Goal: Find specific page/section: Find specific page/section

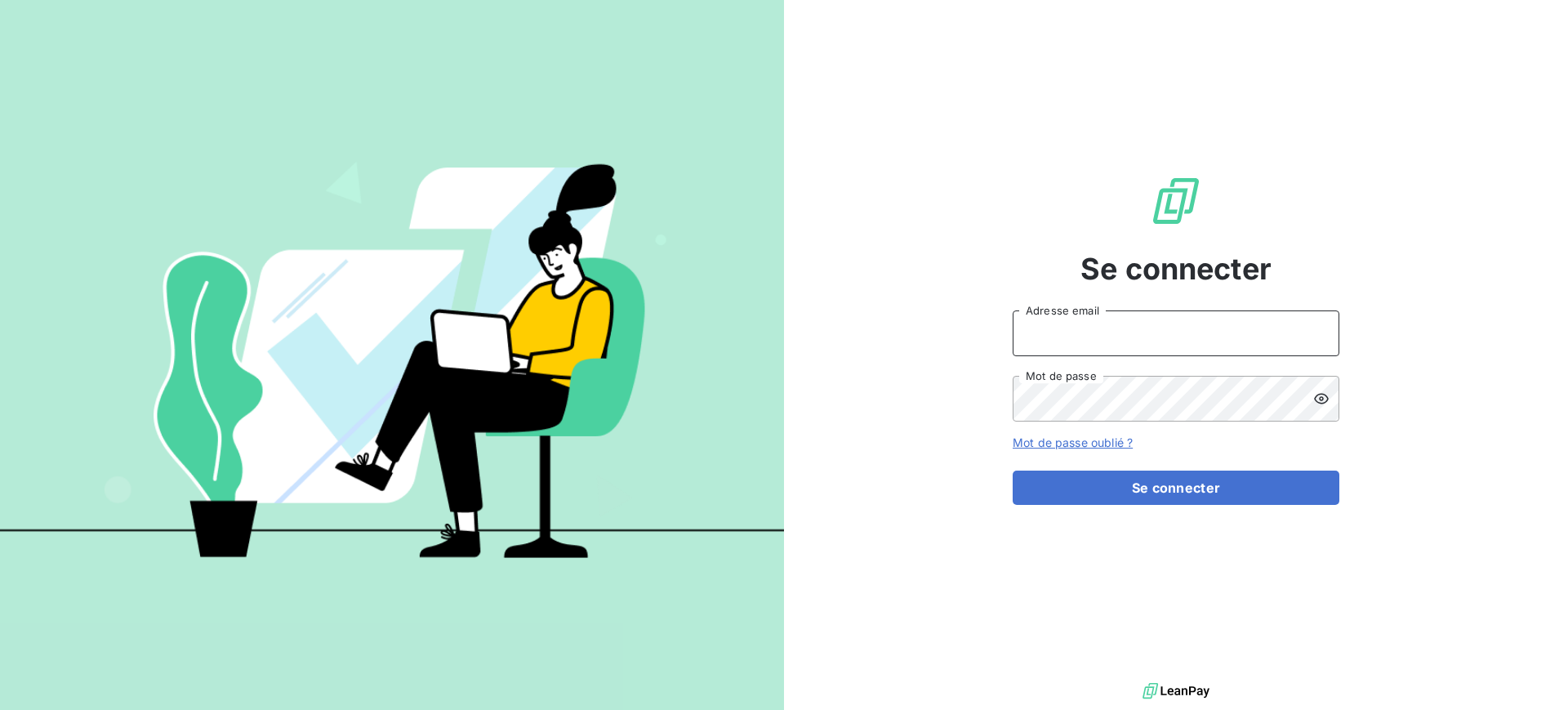
drag, startPoint x: 1165, startPoint y: 335, endPoint x: 1149, endPoint y: 347, distance: 20.0
click at [1165, 335] on input "Adresse email" at bounding box center [1176, 334] width 327 height 46
type input "[EMAIL_ADDRESS][DOMAIN_NAME]"
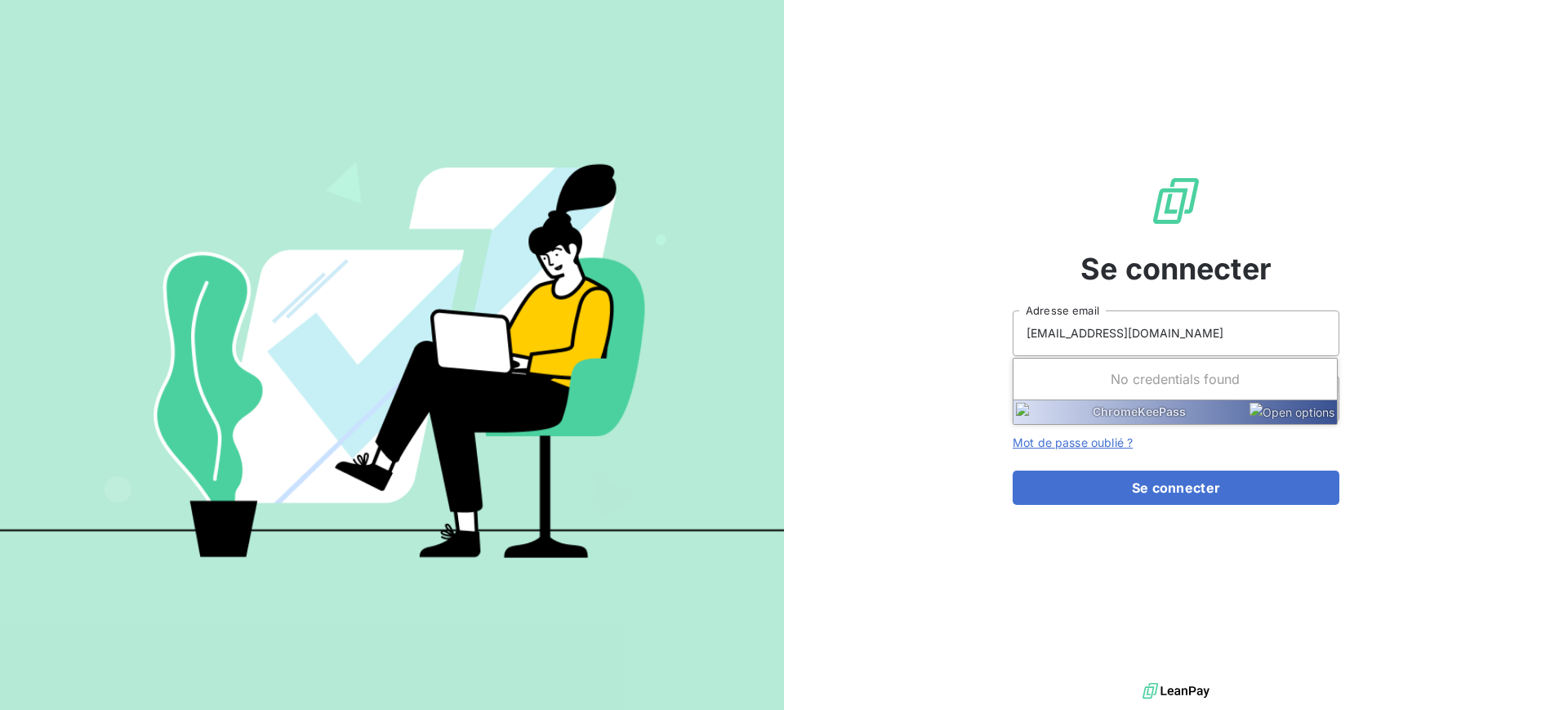
click at [1253, 454] on form "[EMAIL_ADDRESS][DOMAIN_NAME] Adresse email Mot de passe Mot de passe oublié ? S…" at bounding box center [1176, 408] width 327 height 195
click at [1013, 470] on button "Se connecter" at bounding box center [1176, 488] width 327 height 34
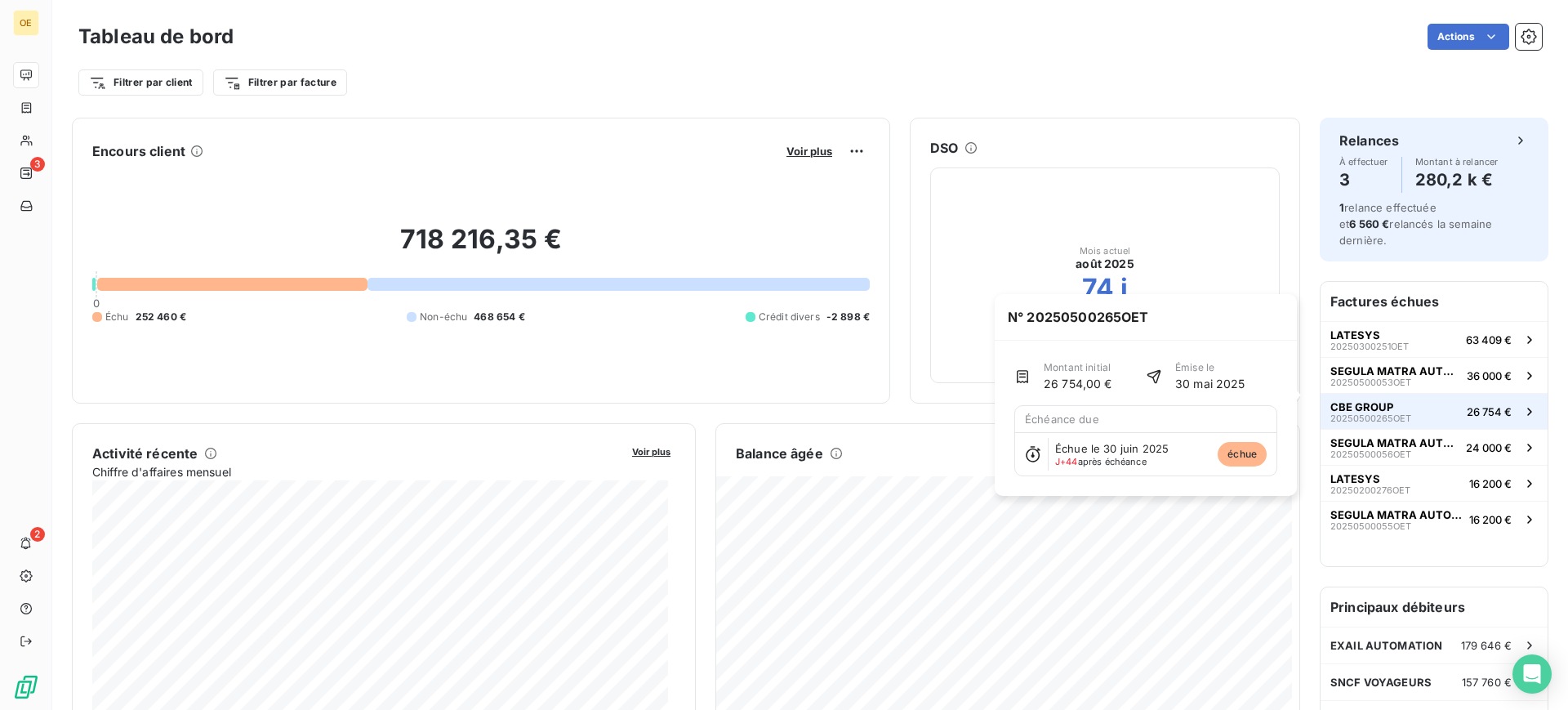
click at [1404, 393] on button "CBE GROUP 20250500265OET 26 754 €" at bounding box center [1434, 411] width 227 height 36
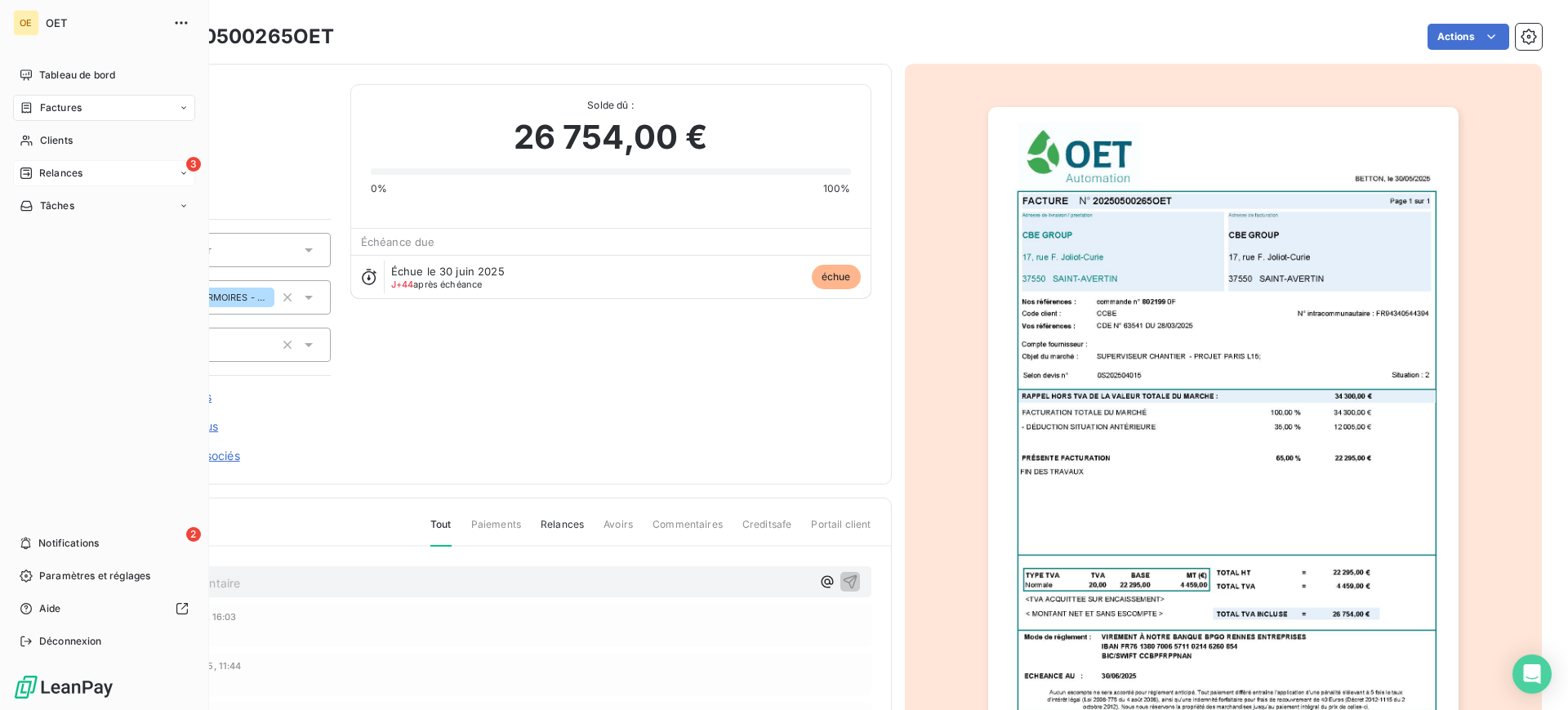
click at [73, 176] on span "Relances" at bounding box center [60, 173] width 43 height 15
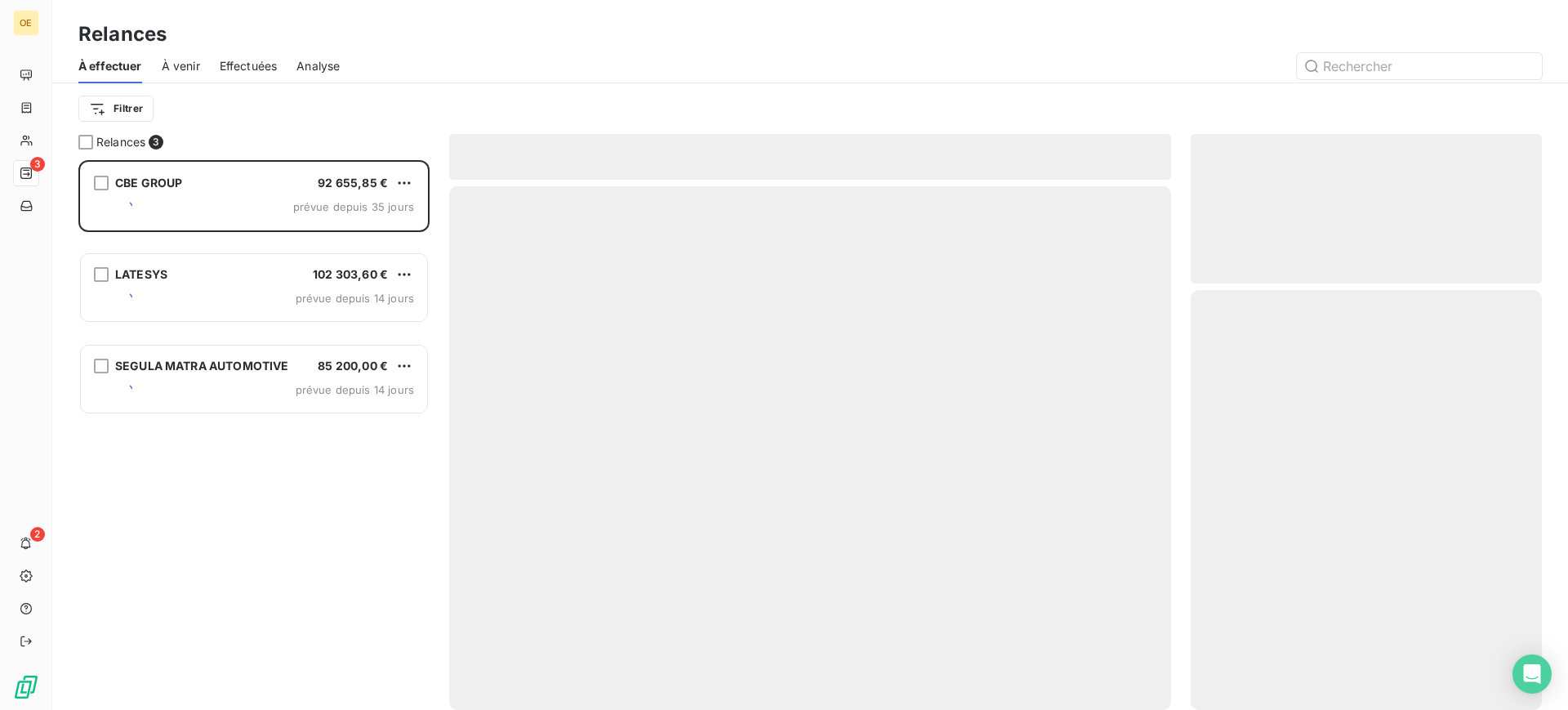
scroll to position [534, 336]
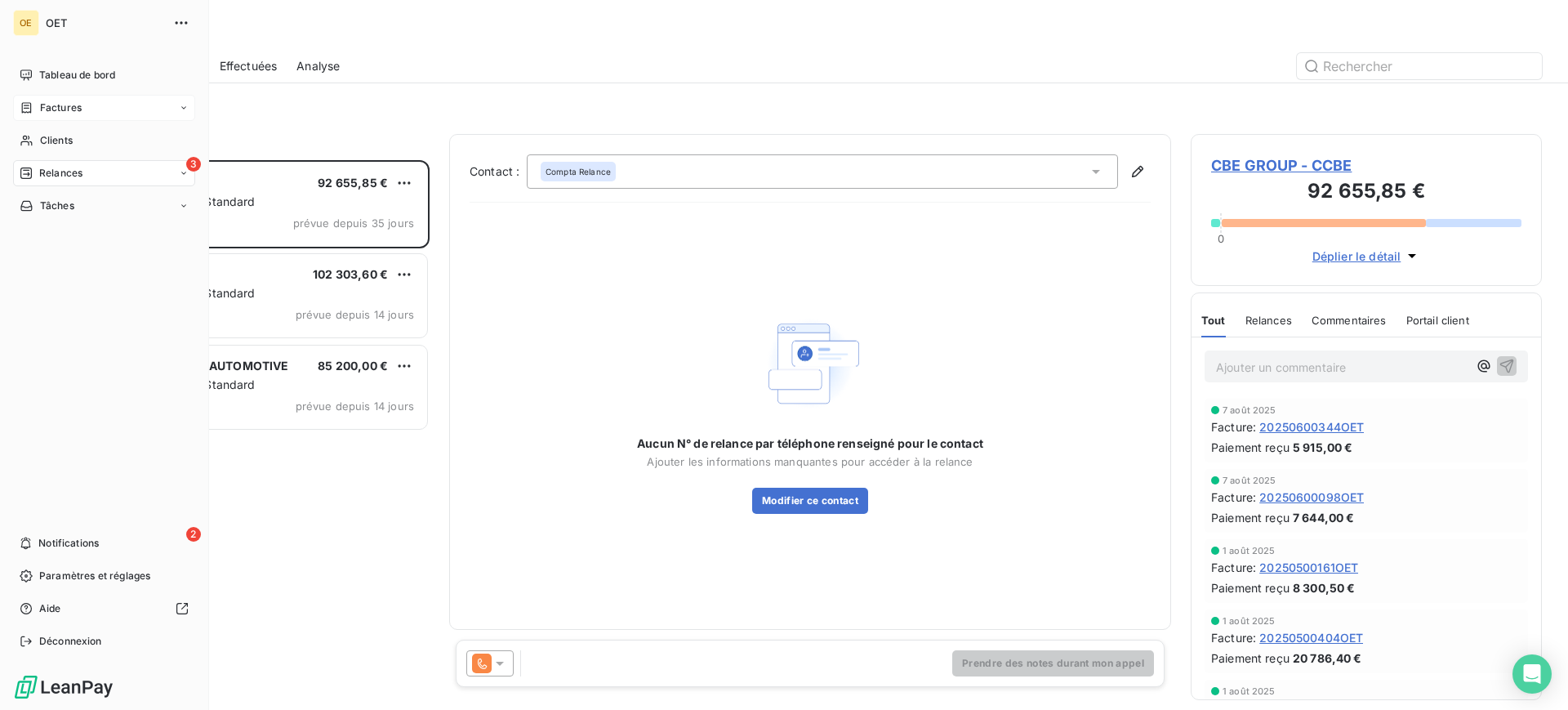
click at [43, 106] on span "Factures" at bounding box center [60, 108] width 42 height 15
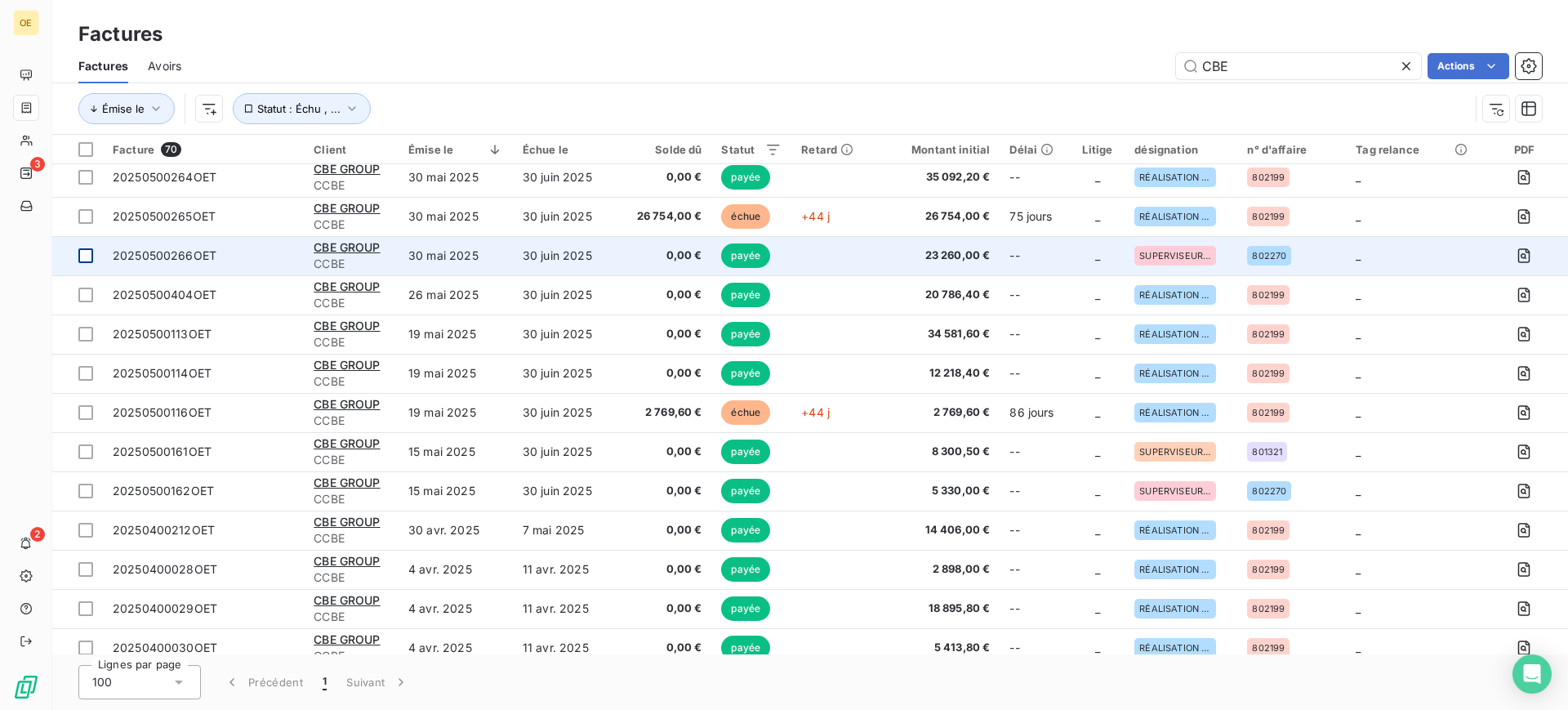
scroll to position [204, 0]
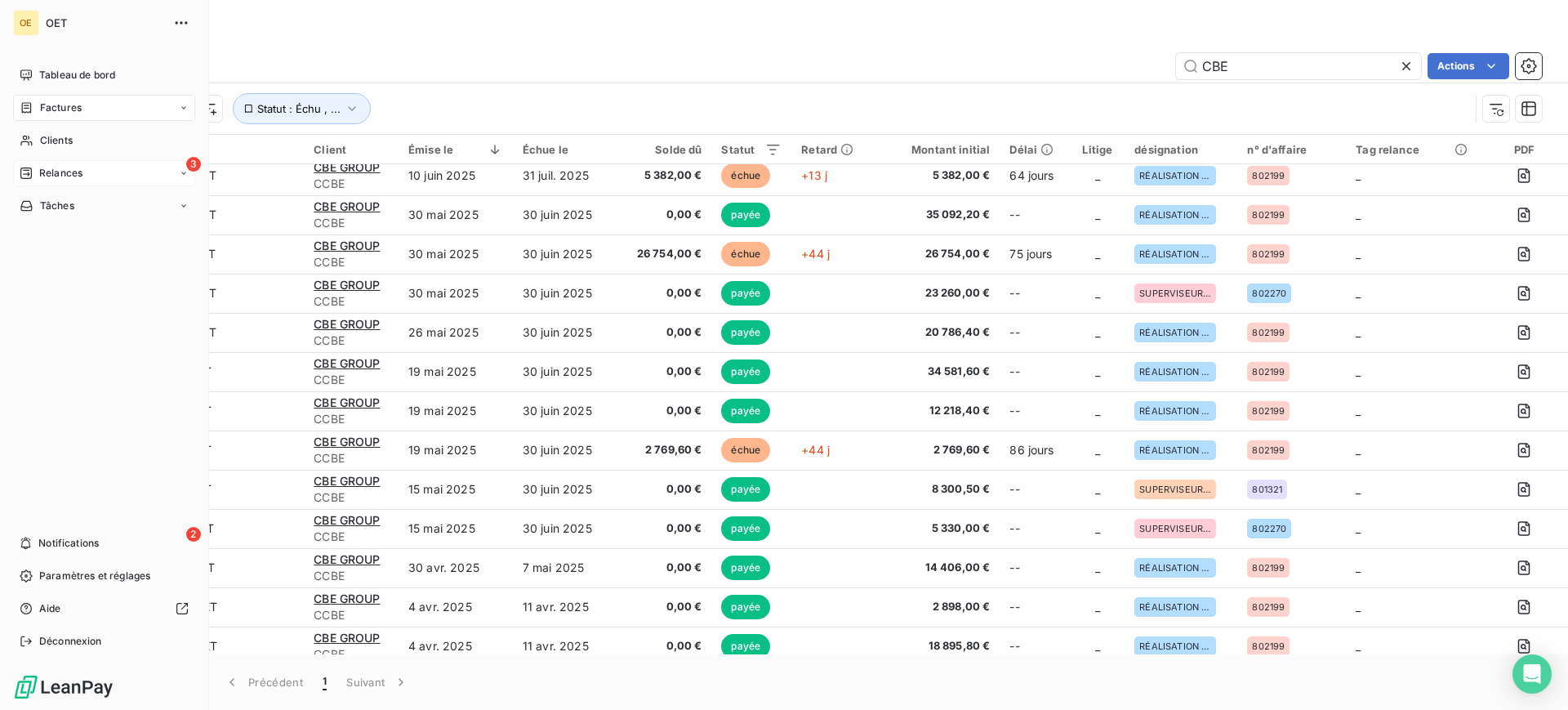
click at [67, 171] on span "Relances" at bounding box center [60, 173] width 43 height 15
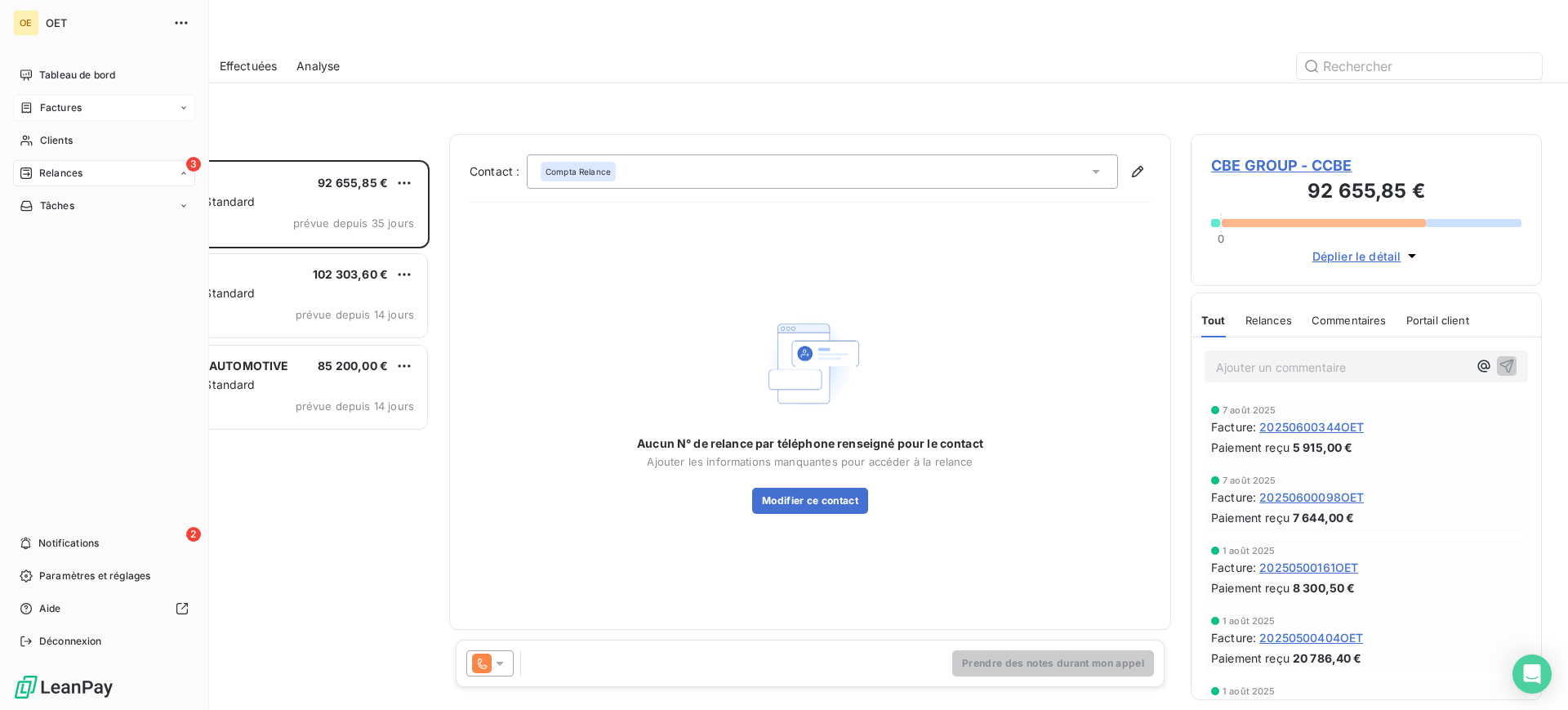
scroll to position [534, 336]
click at [84, 137] on div "Clients" at bounding box center [104, 141] width 182 height 26
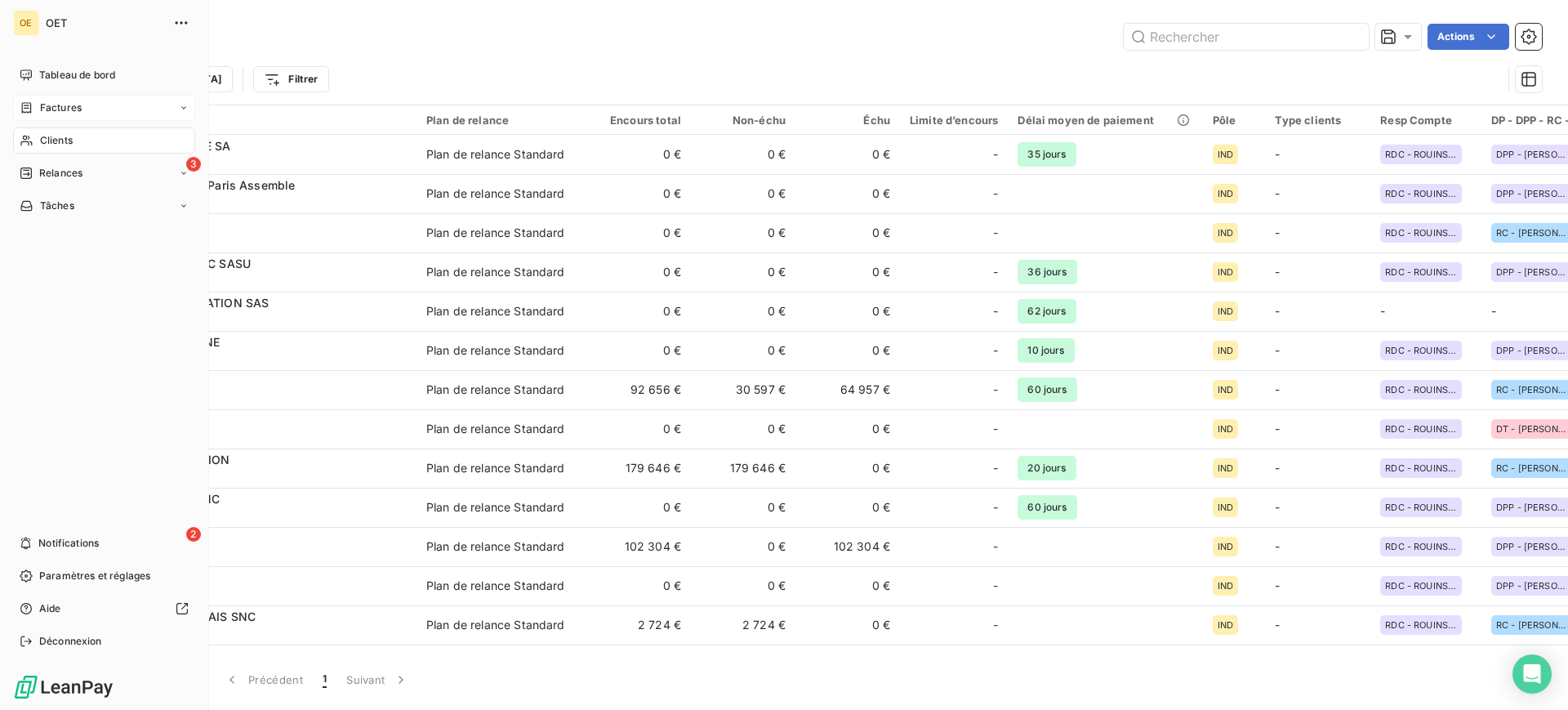
click at [84, 102] on div "Factures" at bounding box center [104, 108] width 182 height 26
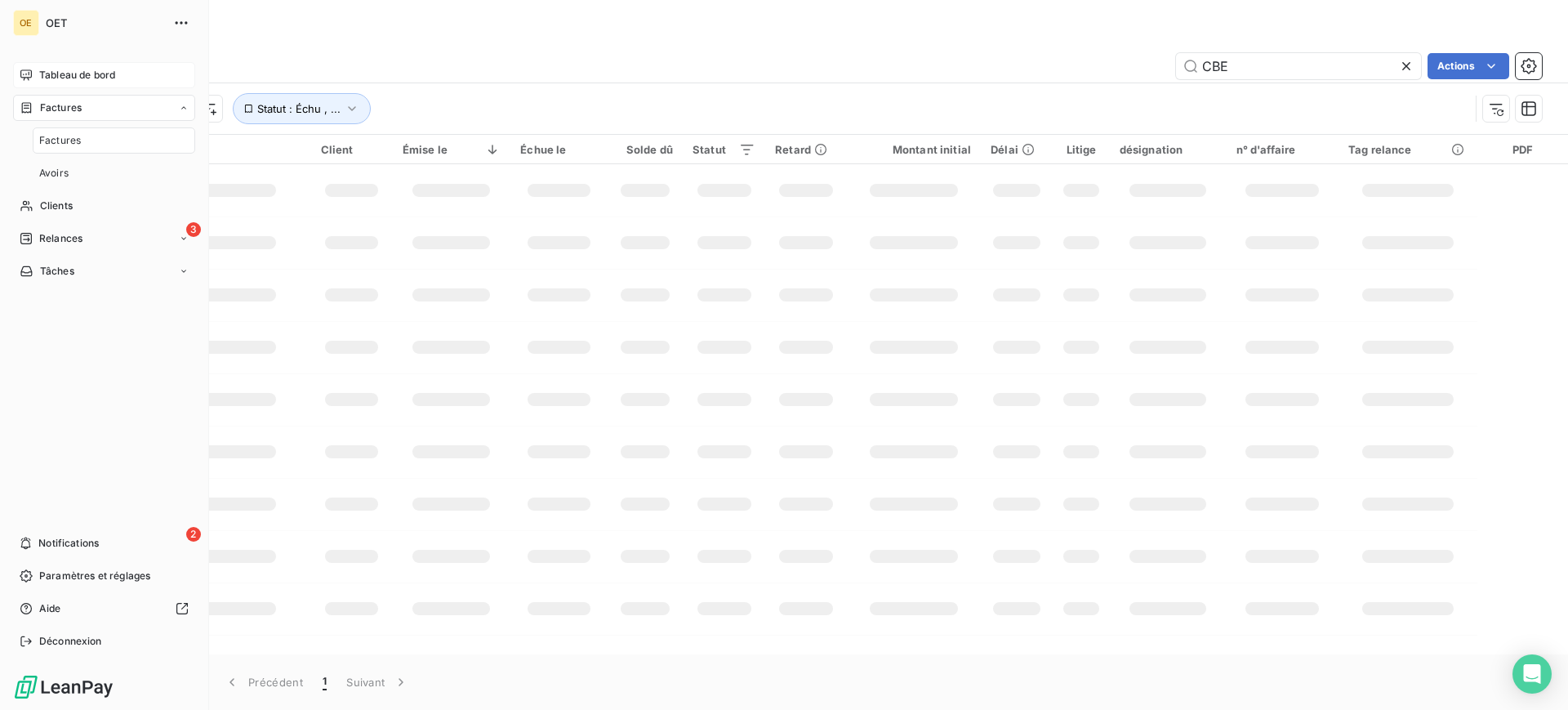
click at [93, 78] on span "Tableau de bord" at bounding box center [77, 75] width 76 height 15
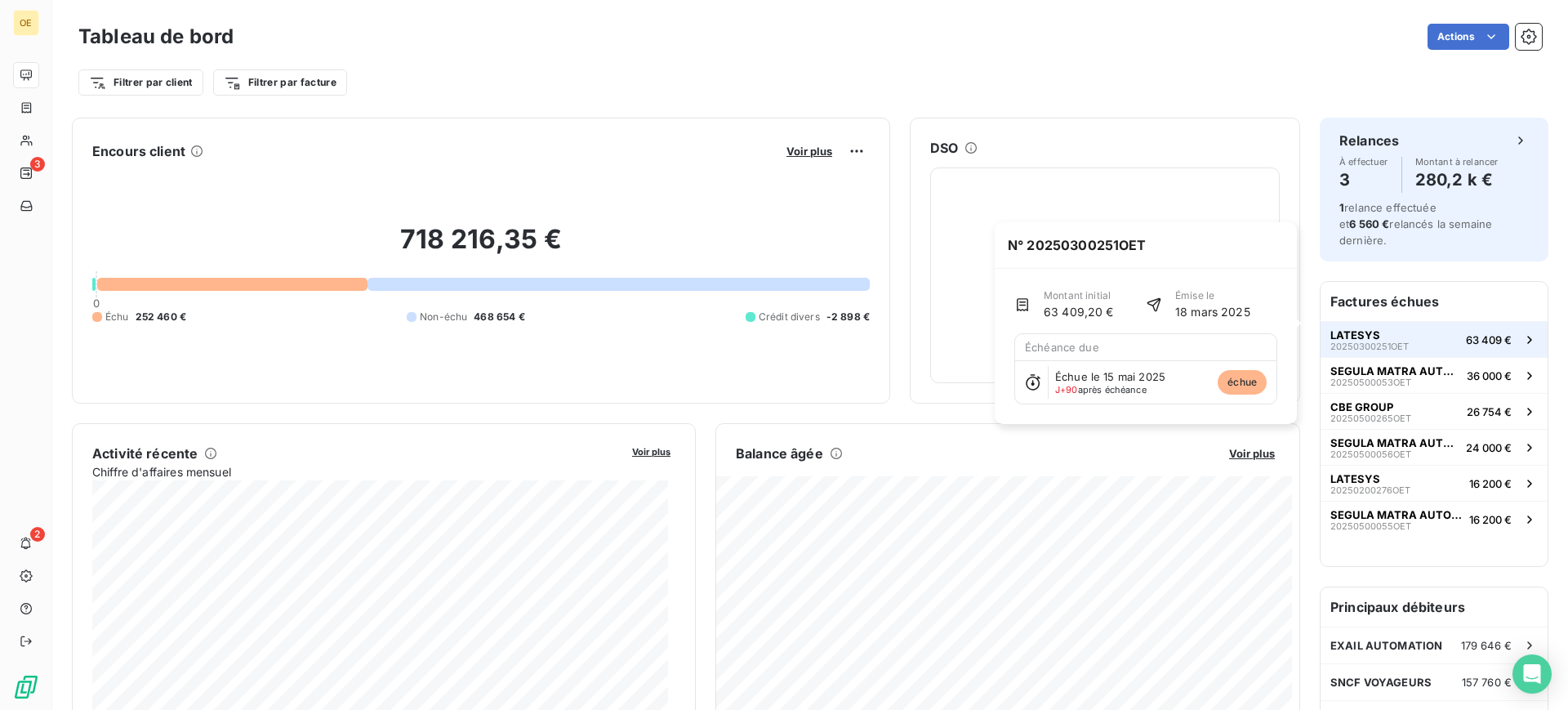
click at [1400, 321] on button "LATESYS 20250300251OET 63 409 €" at bounding box center [1434, 339] width 227 height 36
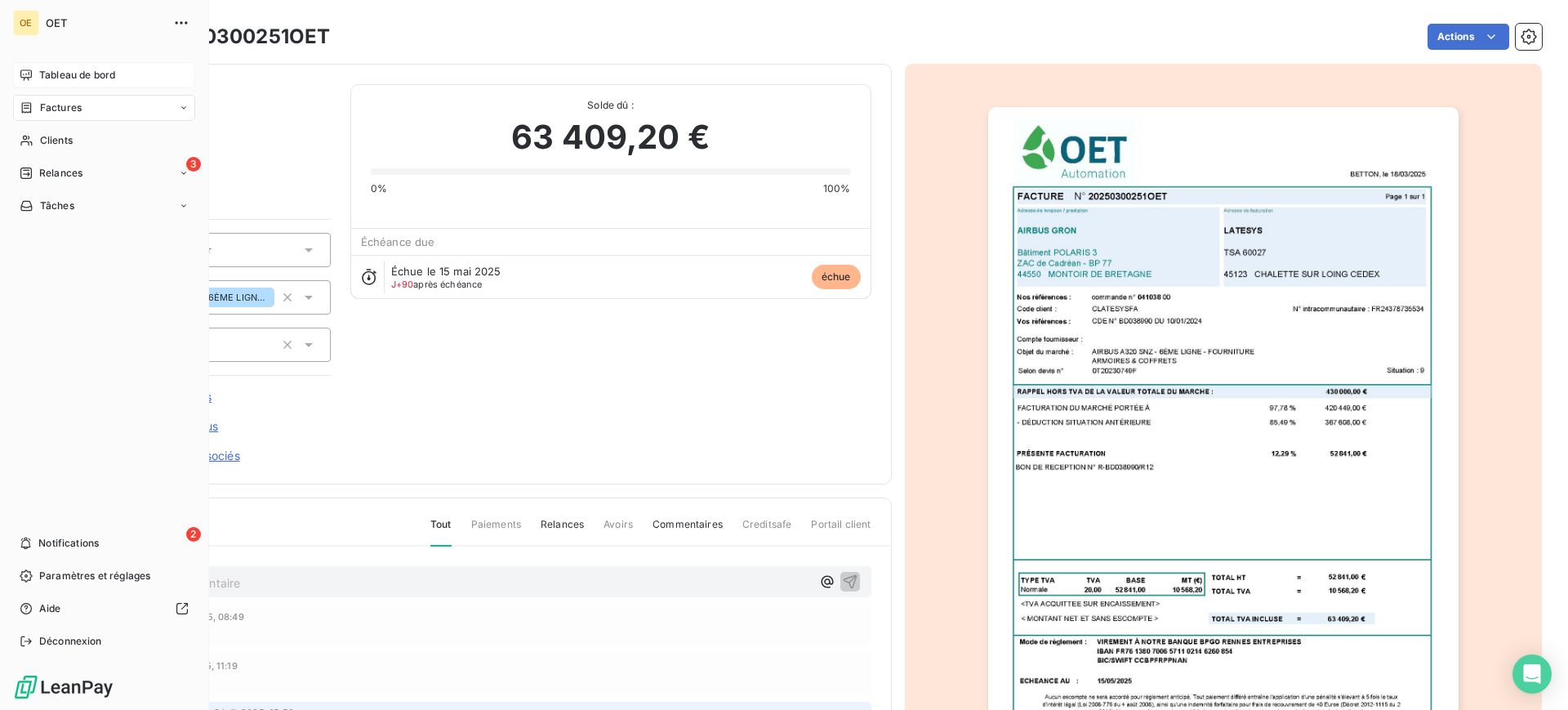
click at [81, 77] on span "Tableau de bord" at bounding box center [77, 75] width 76 height 15
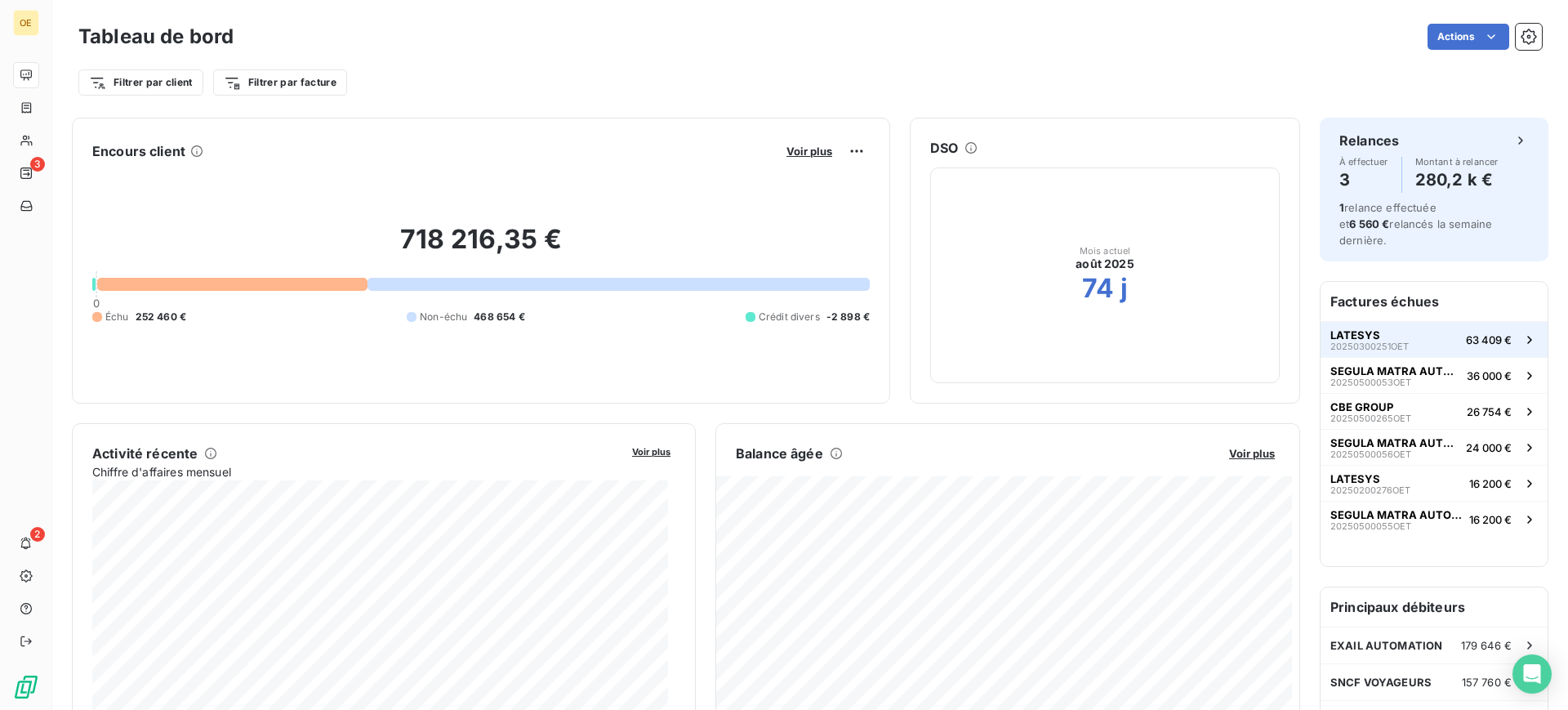
click at [1466, 334] on span "63 409 €" at bounding box center [1489, 340] width 46 height 13
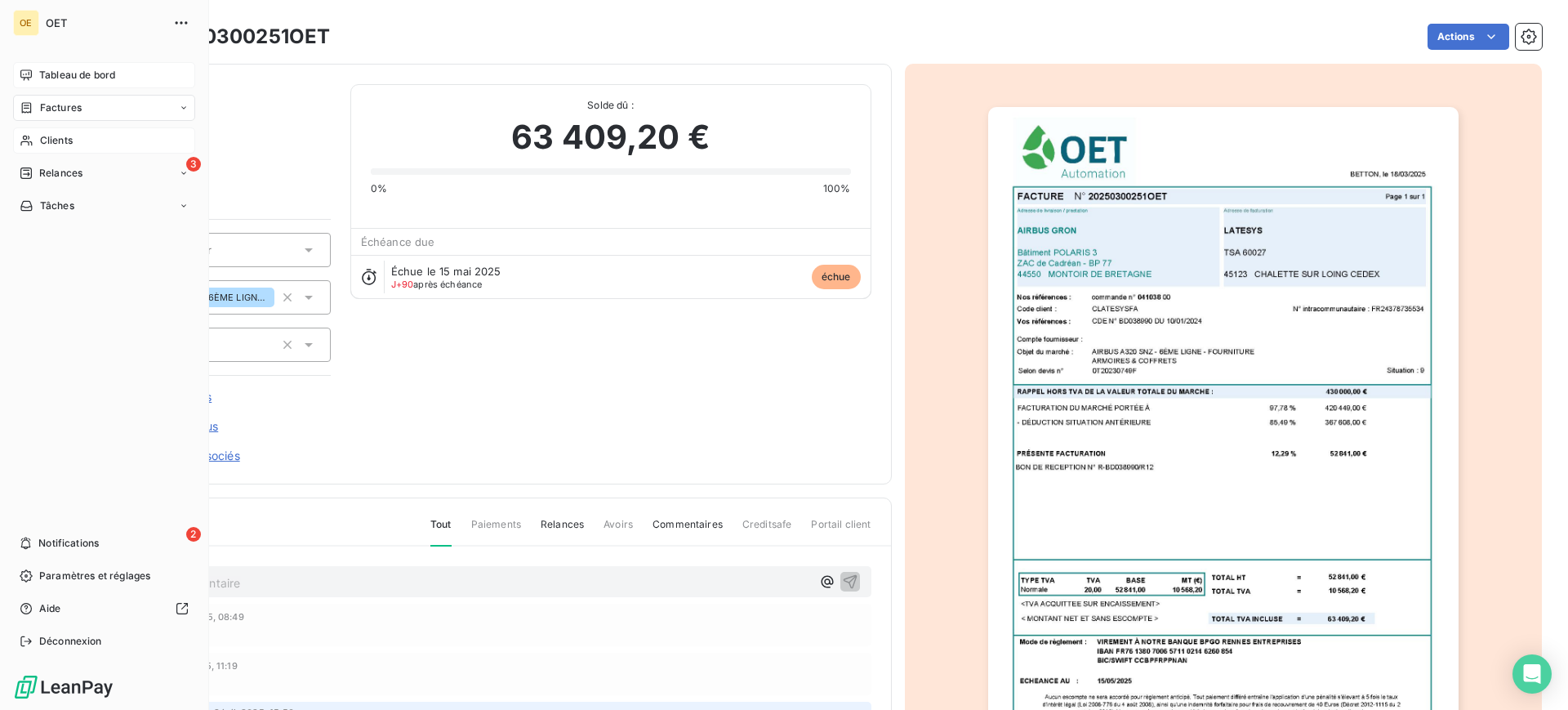
click at [54, 140] on span "Clients" at bounding box center [56, 141] width 33 height 15
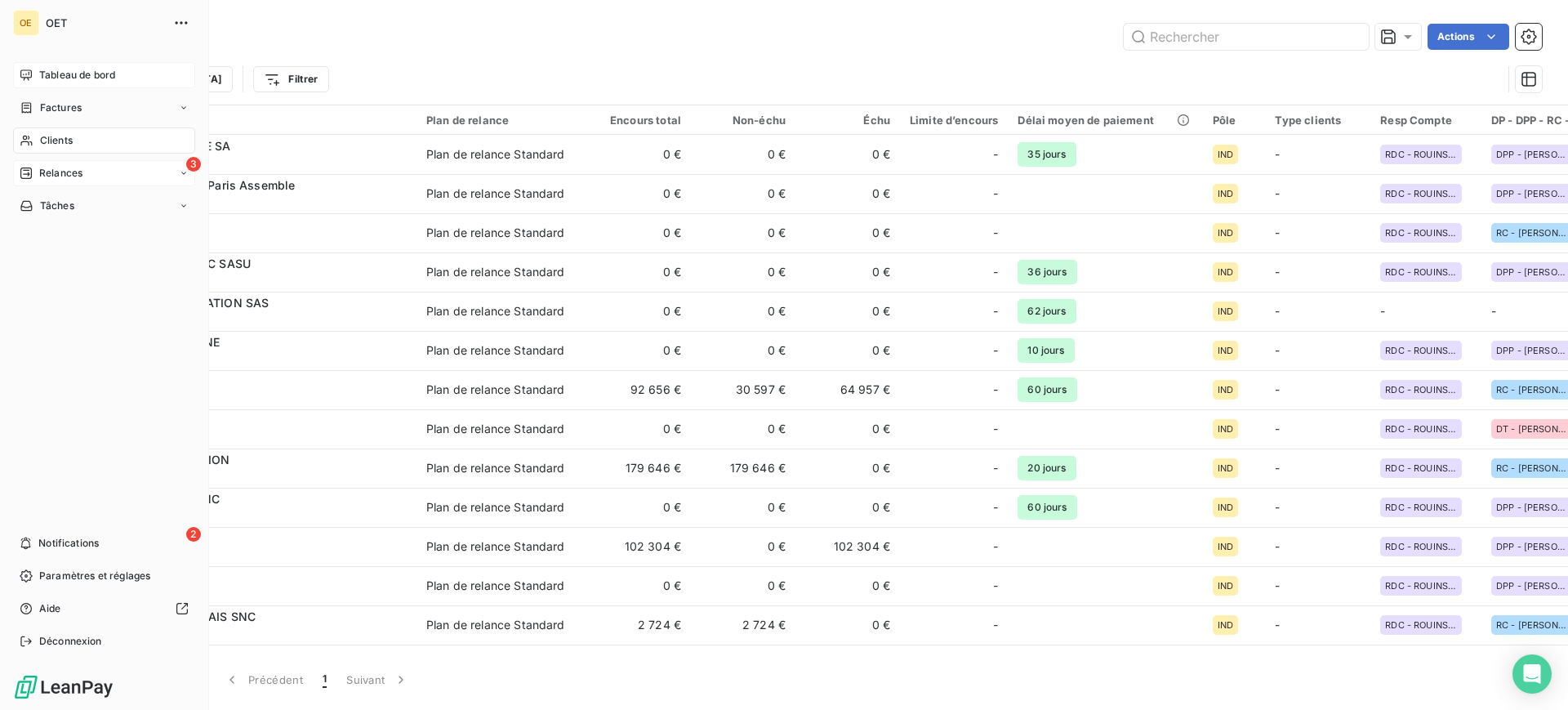
click at [67, 175] on span "Relances" at bounding box center [60, 173] width 43 height 15
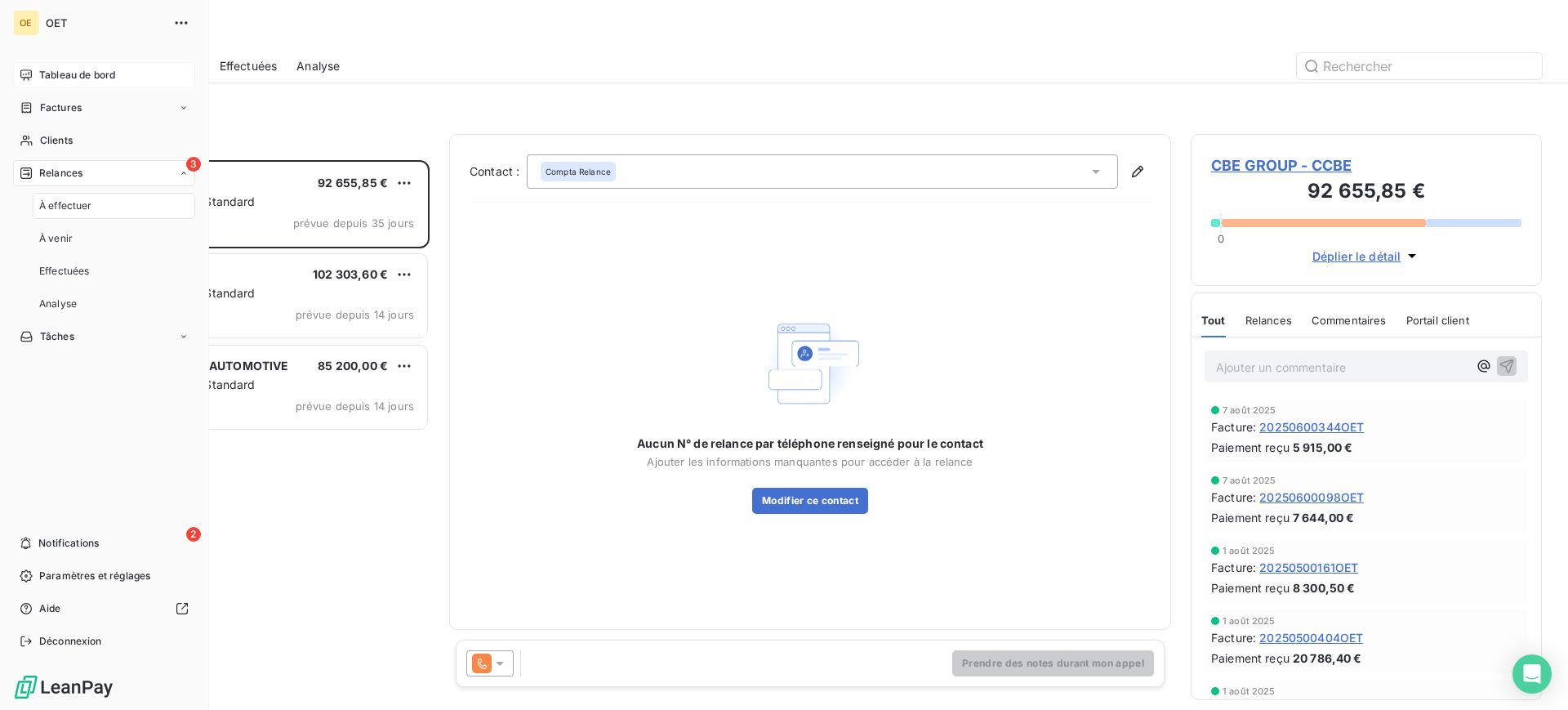
scroll to position [534, 336]
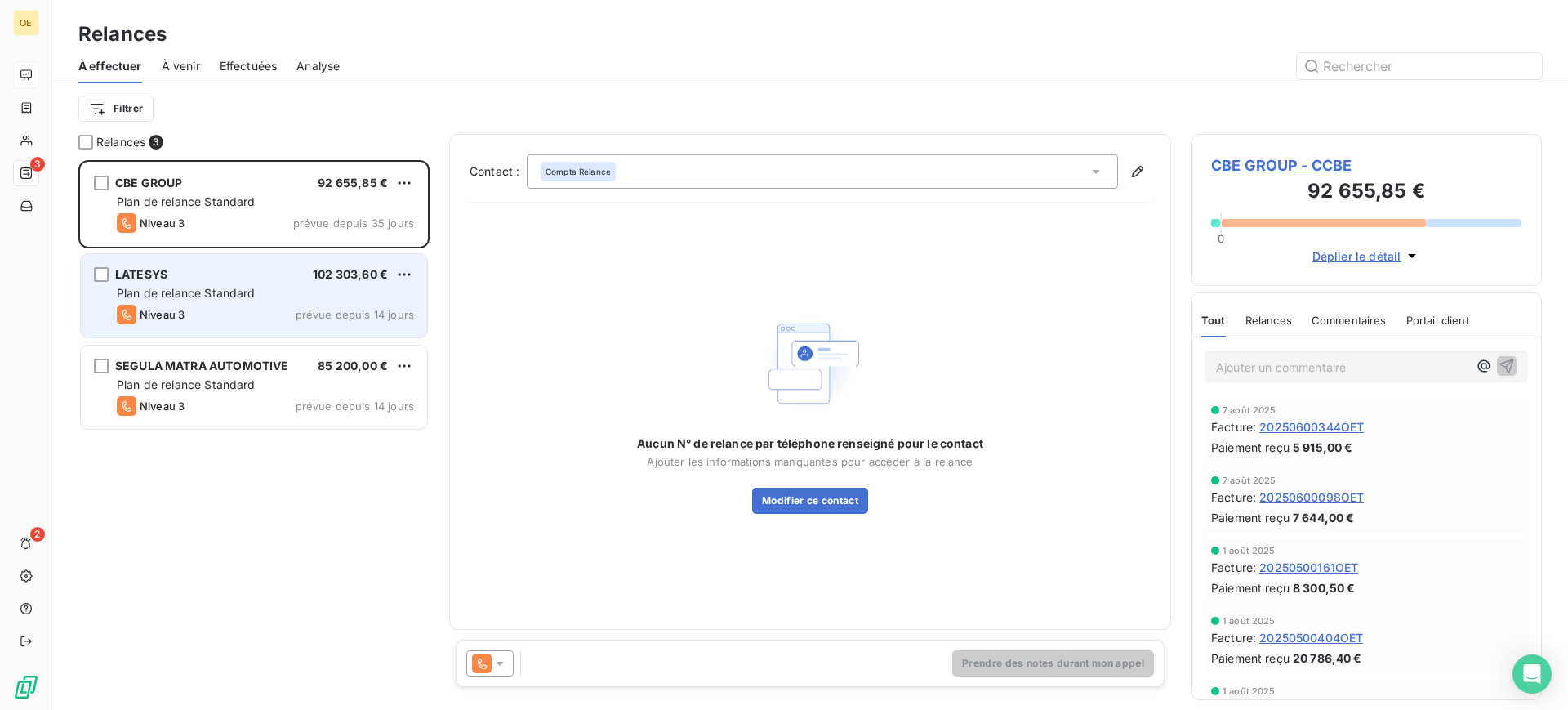
click at [290, 296] on div "Plan de relance Standard" at bounding box center [266, 294] width 298 height 16
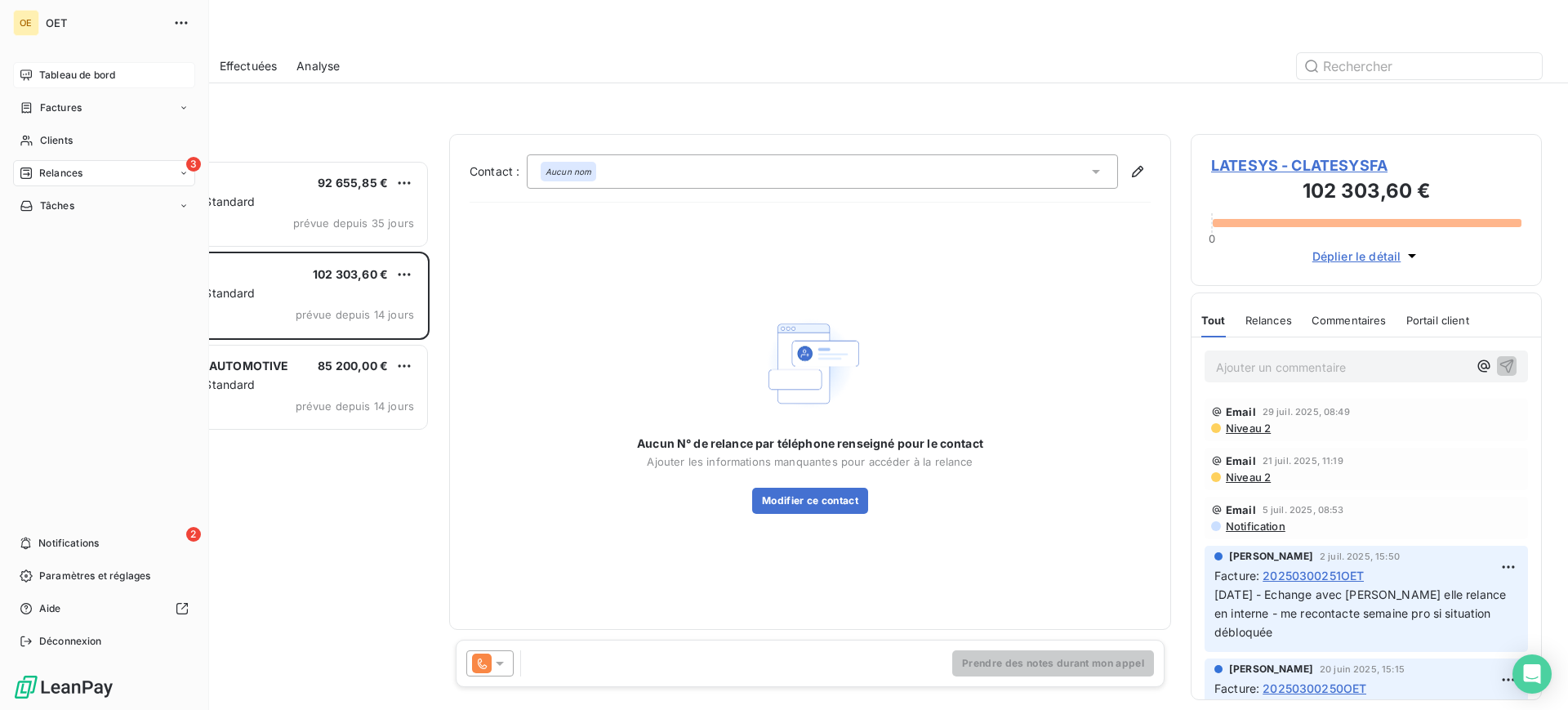
click at [70, 66] on div "Tableau de bord" at bounding box center [104, 75] width 182 height 26
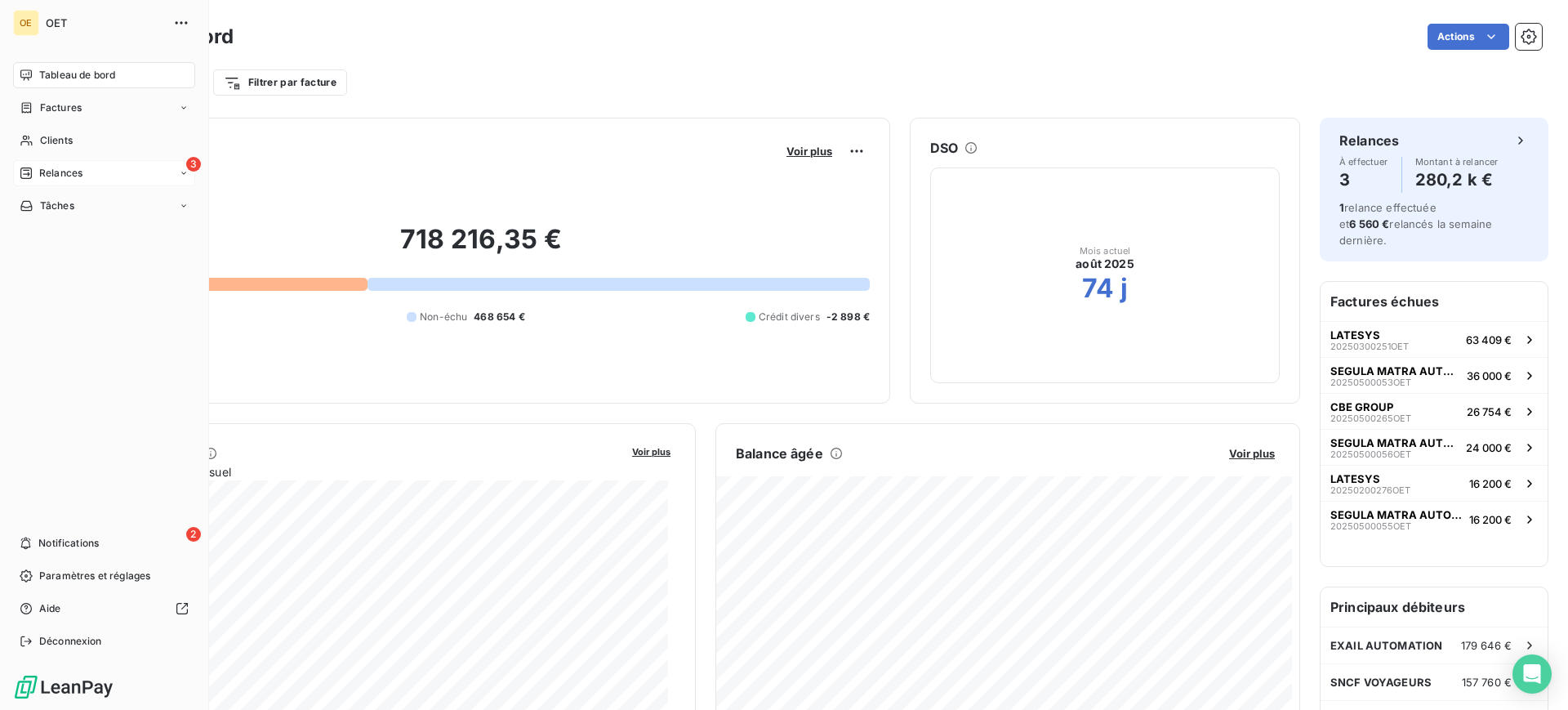
click at [60, 108] on span "Factures" at bounding box center [60, 108] width 42 height 15
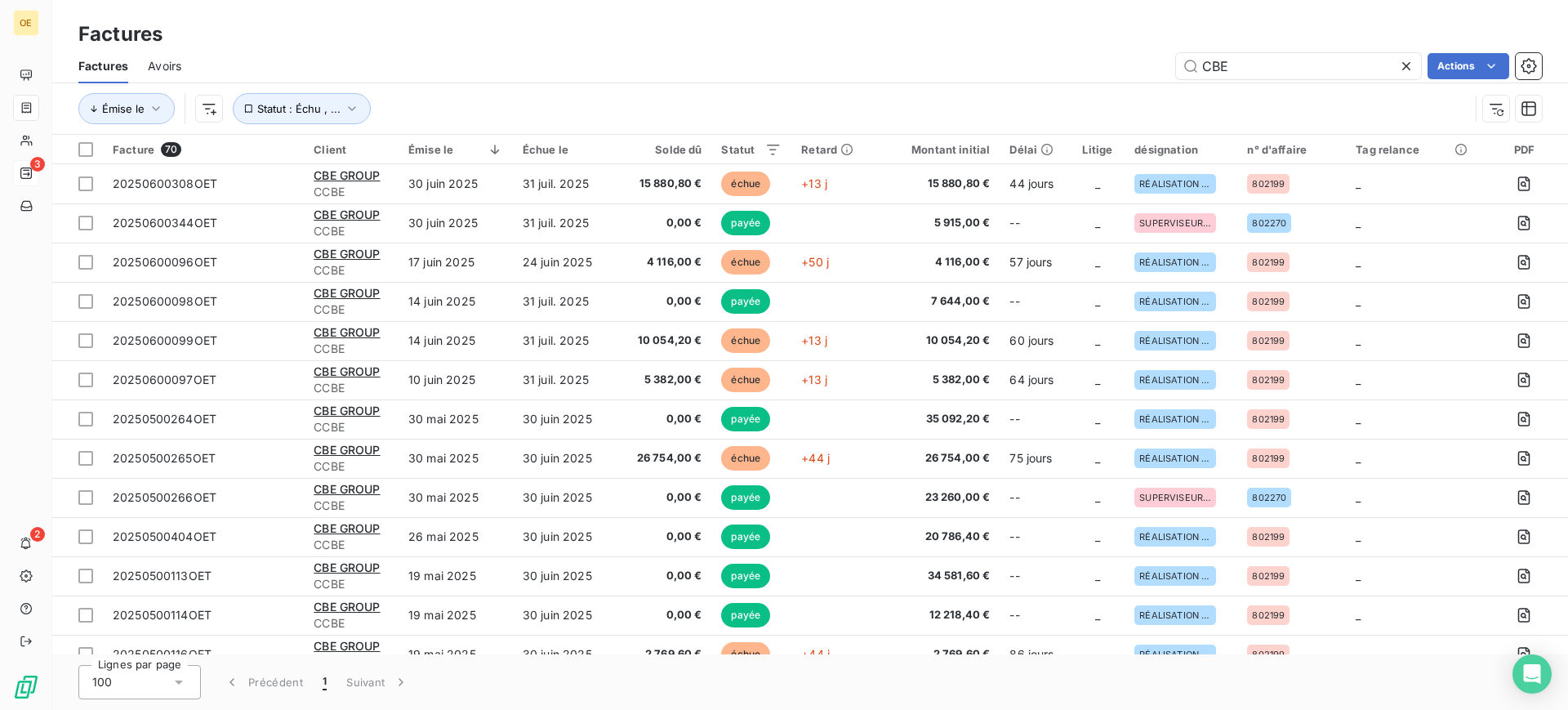
drag, startPoint x: 1264, startPoint y: 66, endPoint x: 1136, endPoint y: 62, distance: 128.1
click at [1136, 62] on div "CBE Actions" at bounding box center [871, 66] width 1341 height 26
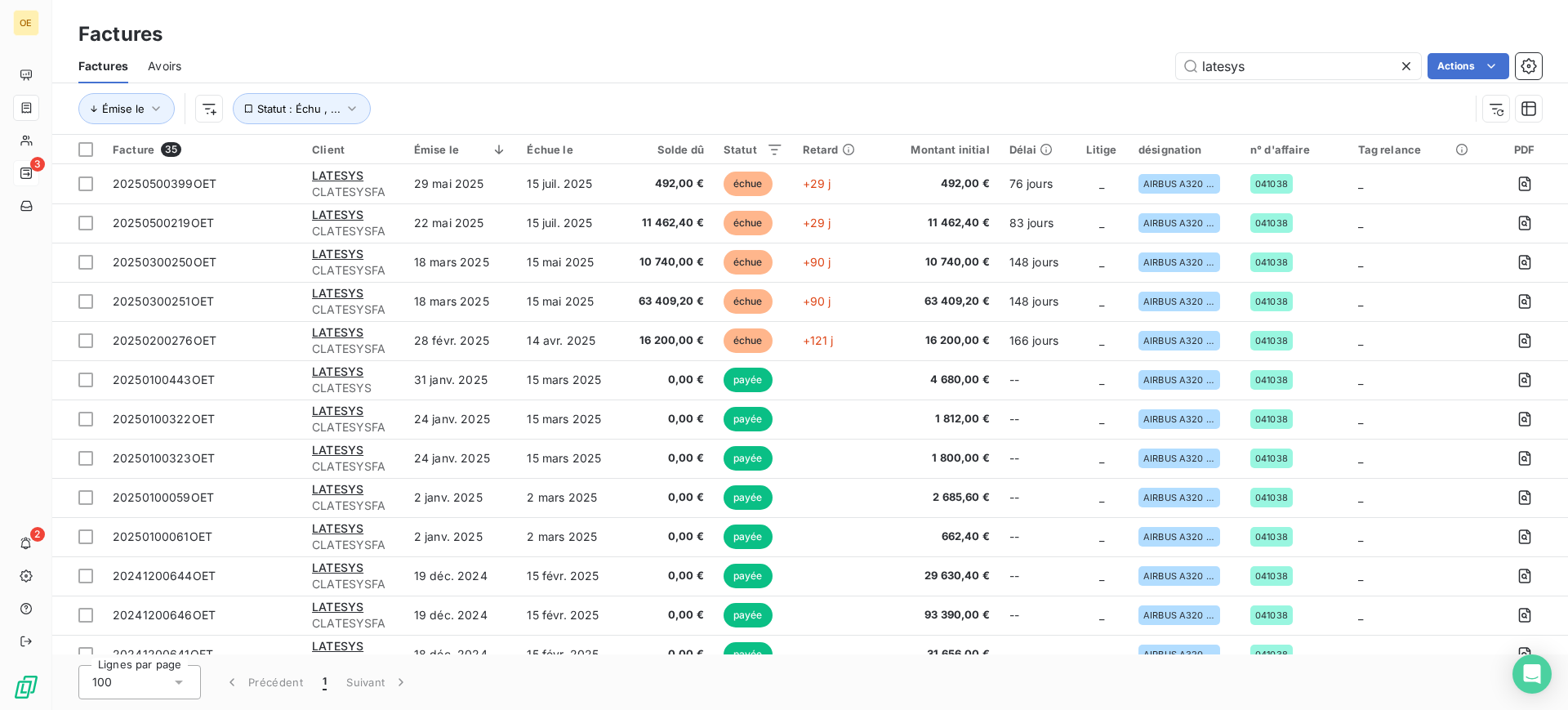
type input "latesys"
click at [1275, 65] on input "latesys" at bounding box center [1298, 66] width 245 height 26
click at [1236, 69] on input "latesys" at bounding box center [1298, 66] width 245 height 26
click at [1224, 65] on input "latesys" at bounding box center [1298, 66] width 245 height 26
click at [889, 77] on div "latesys Actions" at bounding box center [871, 66] width 1341 height 26
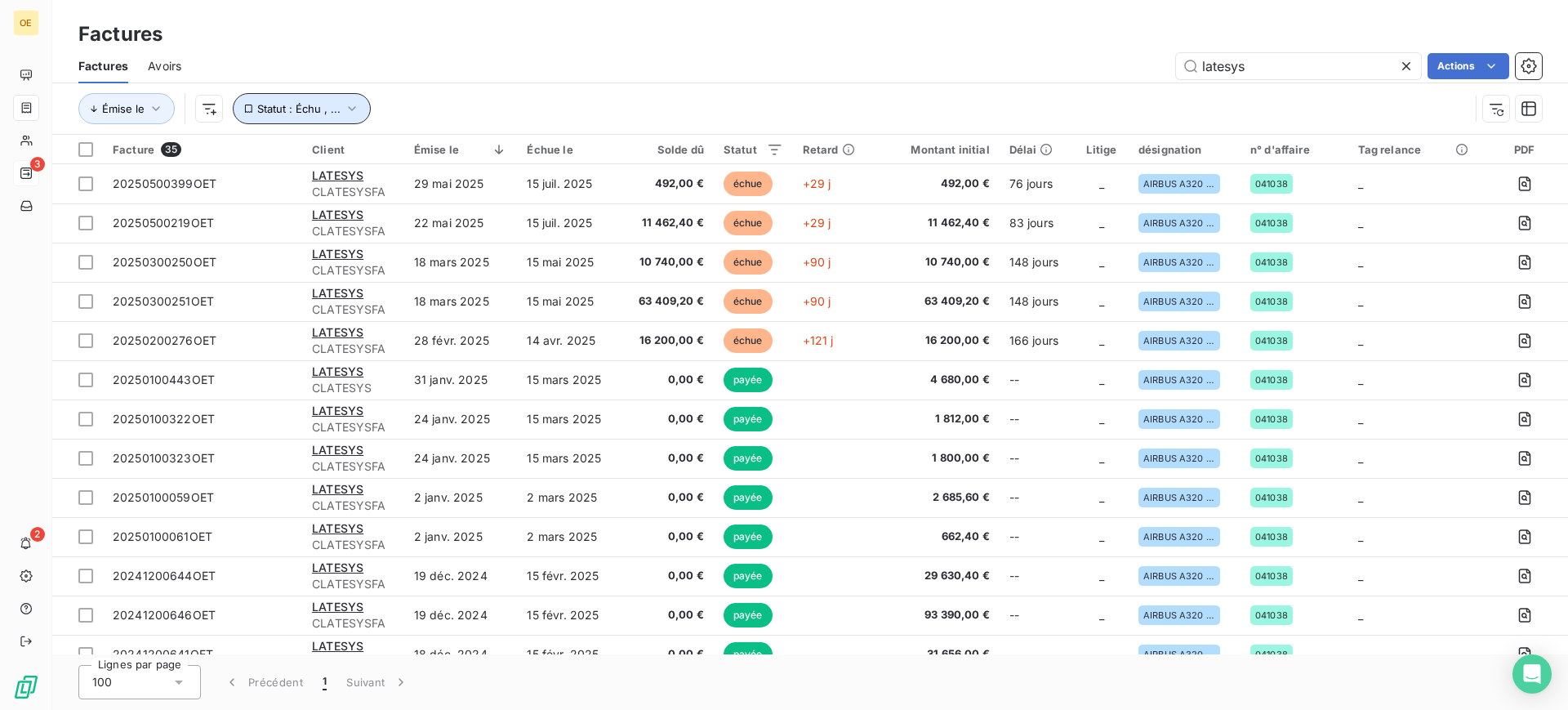
click at [314, 115] on button "Statut : Échu , ..." at bounding box center [302, 109] width 138 height 31
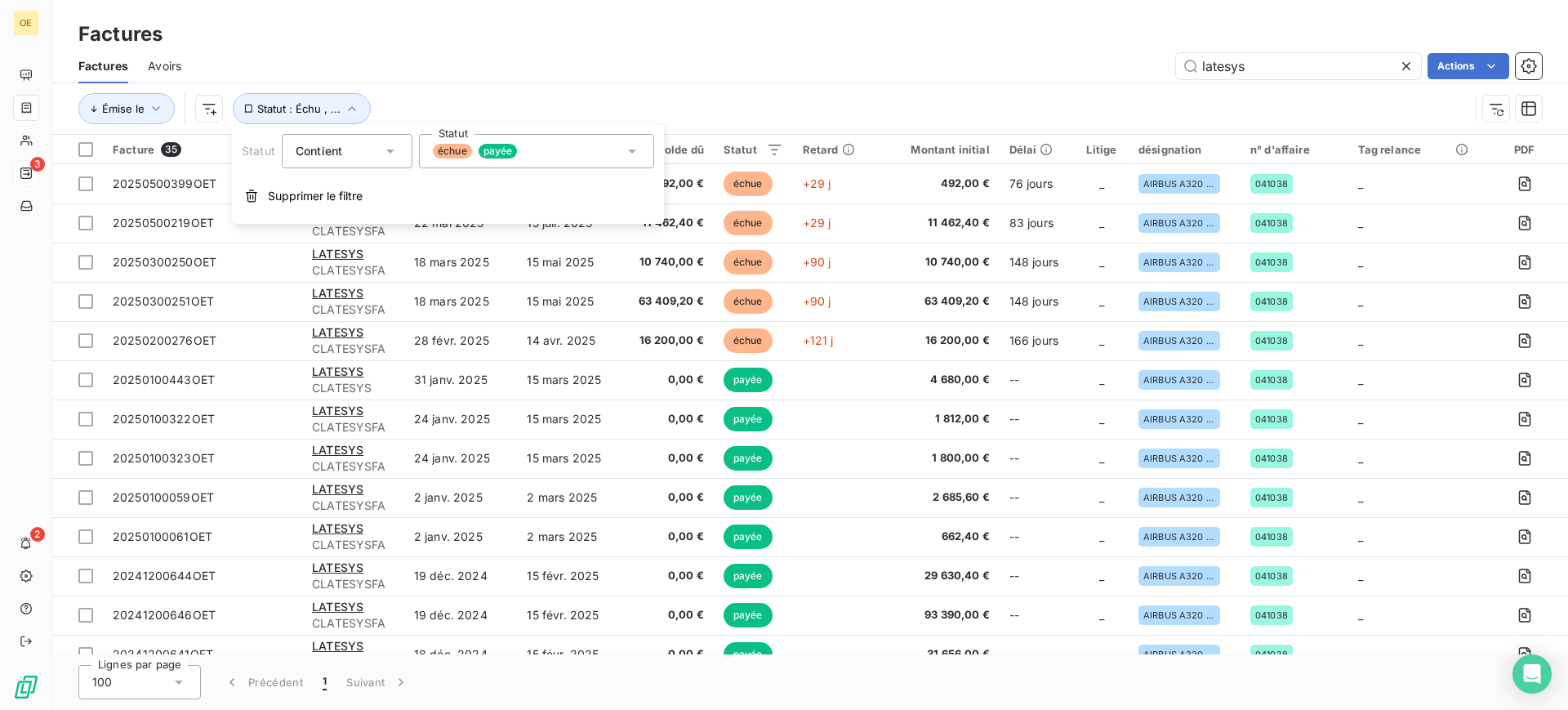
click at [614, 153] on div "échue payée" at bounding box center [536, 151] width 235 height 34
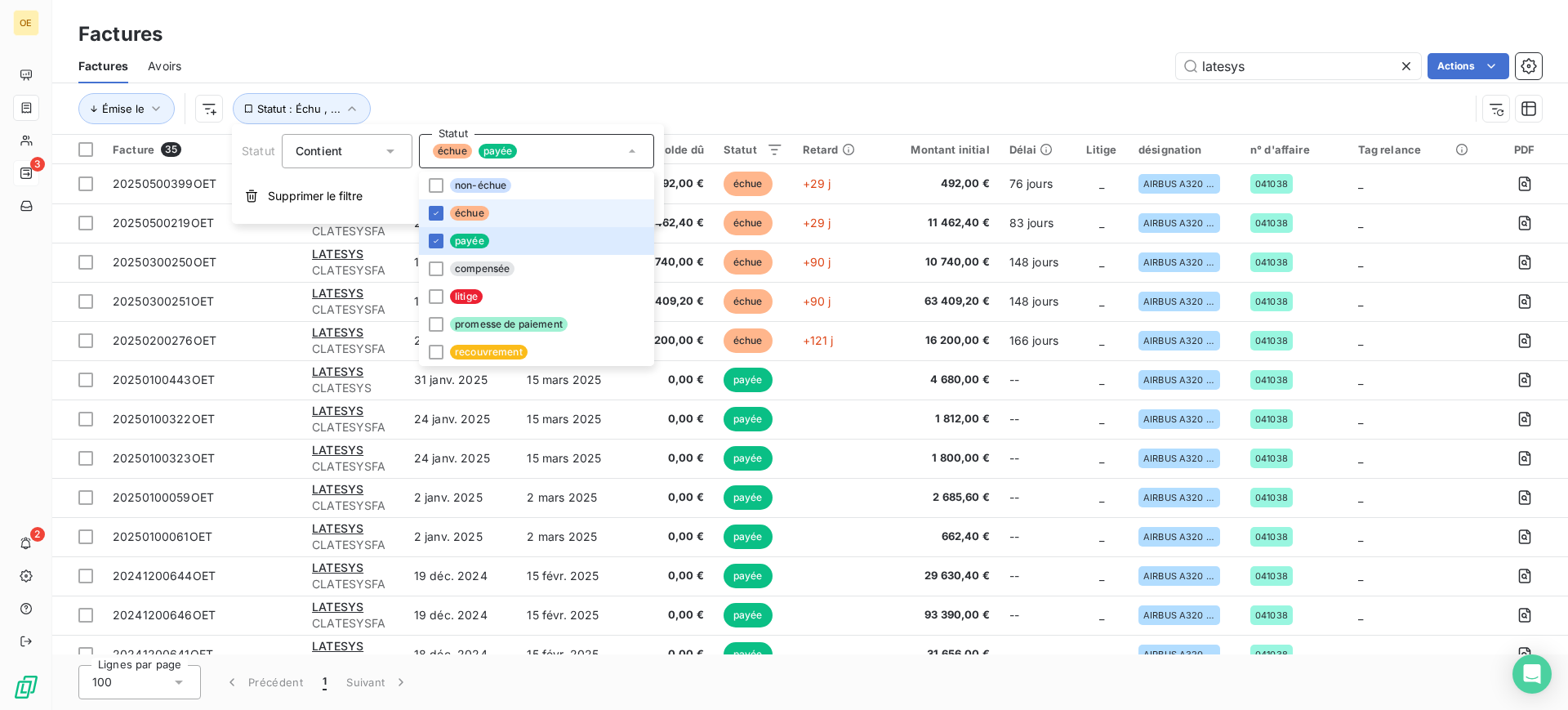
click at [614, 153] on div "échue payée" at bounding box center [536, 151] width 235 height 34
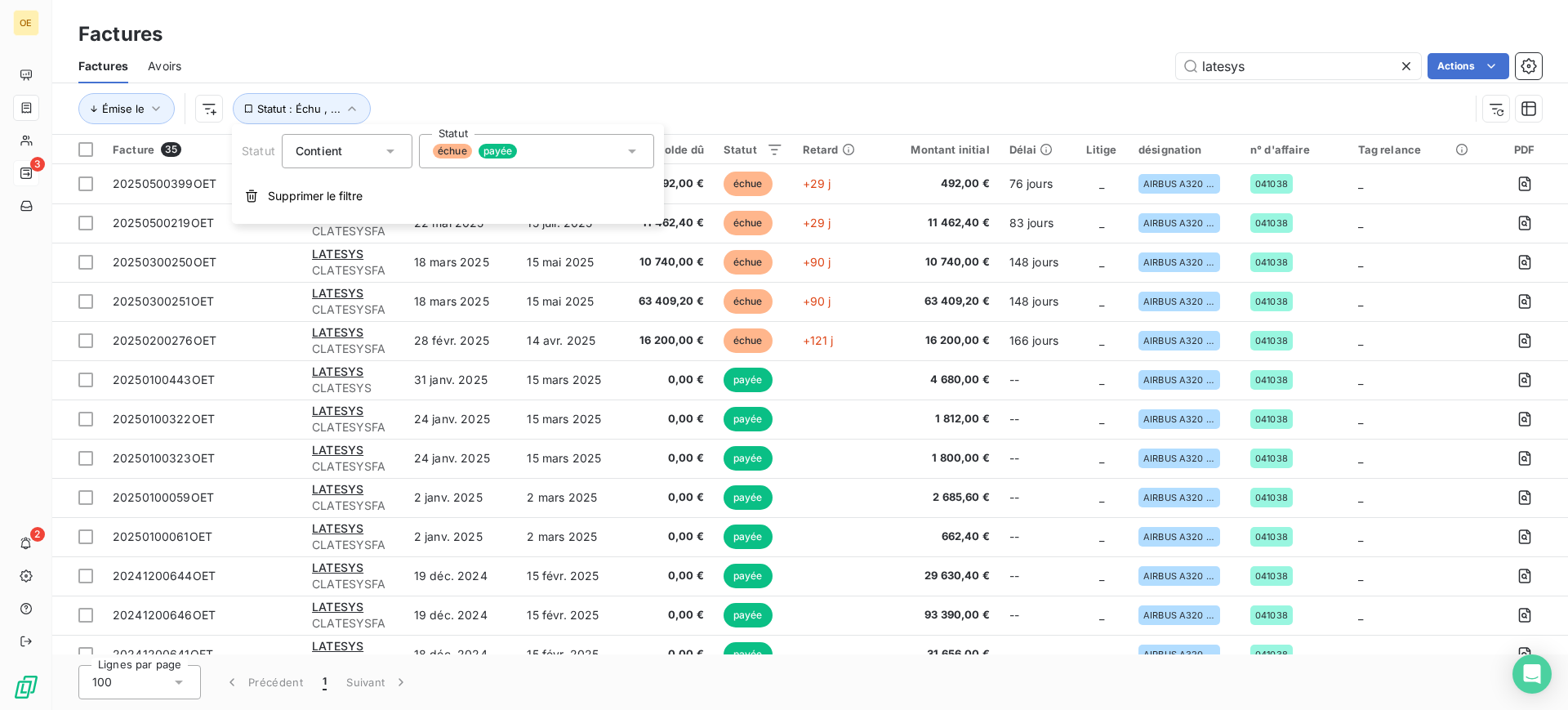
click at [600, 106] on div "Émise le Statut : Échu , ..." at bounding box center [773, 109] width 1391 height 31
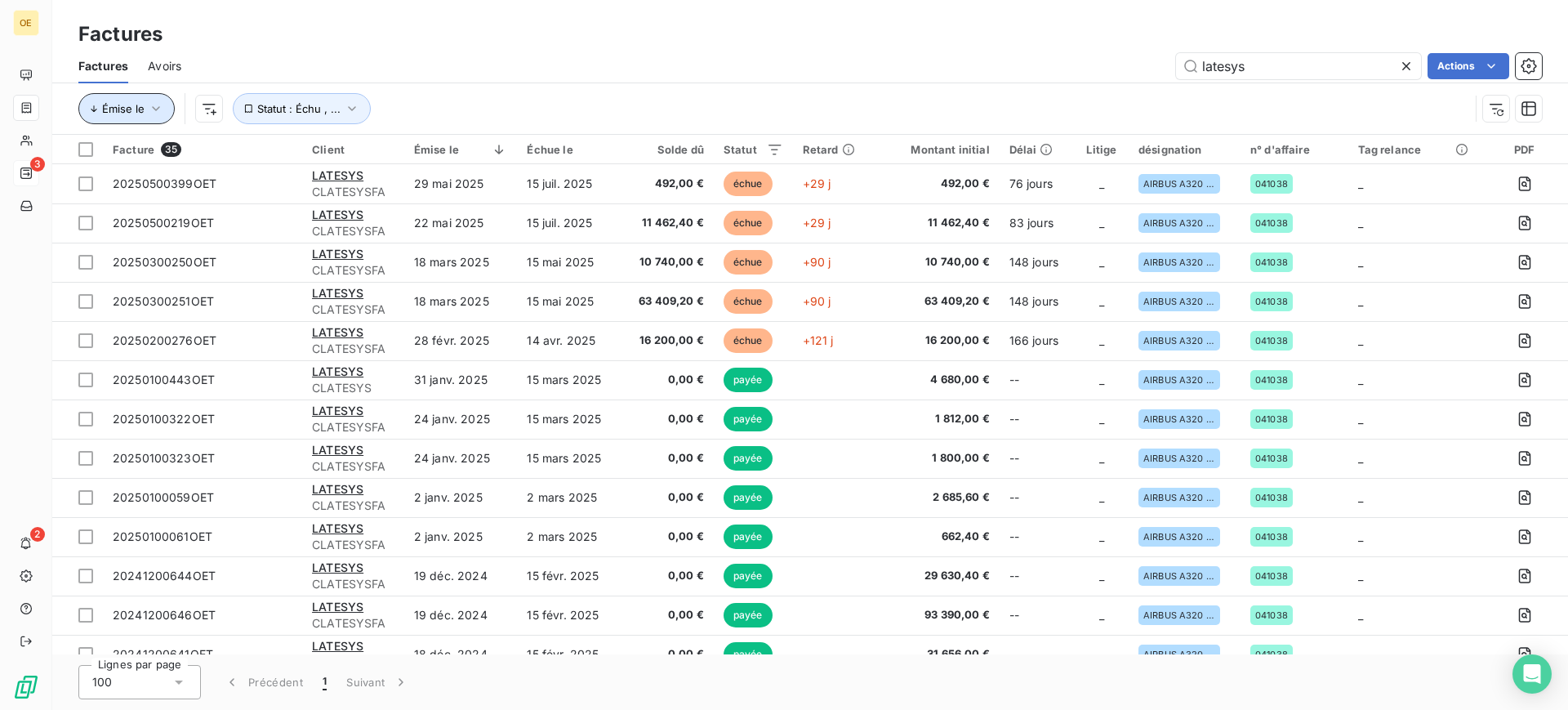
click at [158, 106] on icon "button" at bounding box center [156, 109] width 16 height 16
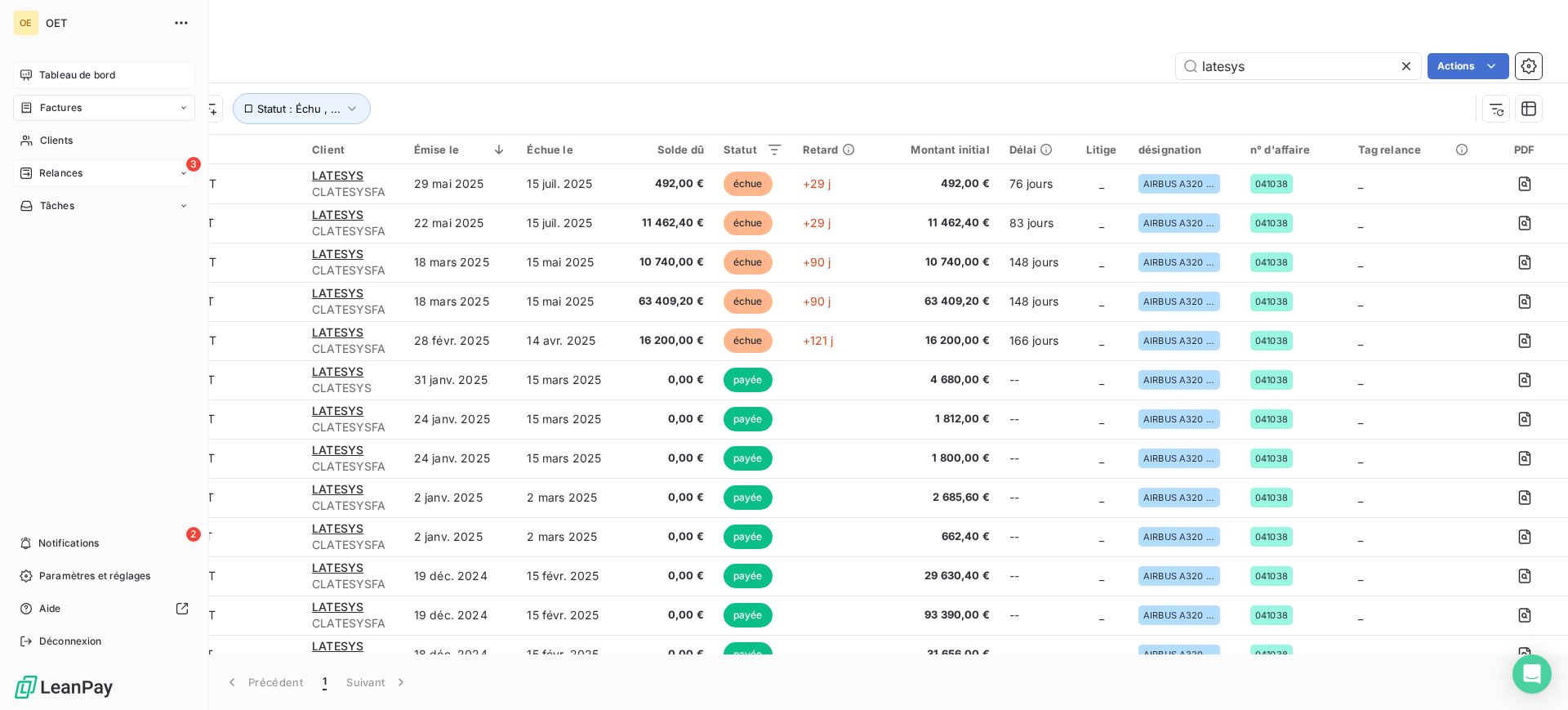
click at [77, 75] on span "Tableau de bord" at bounding box center [77, 75] width 76 height 15
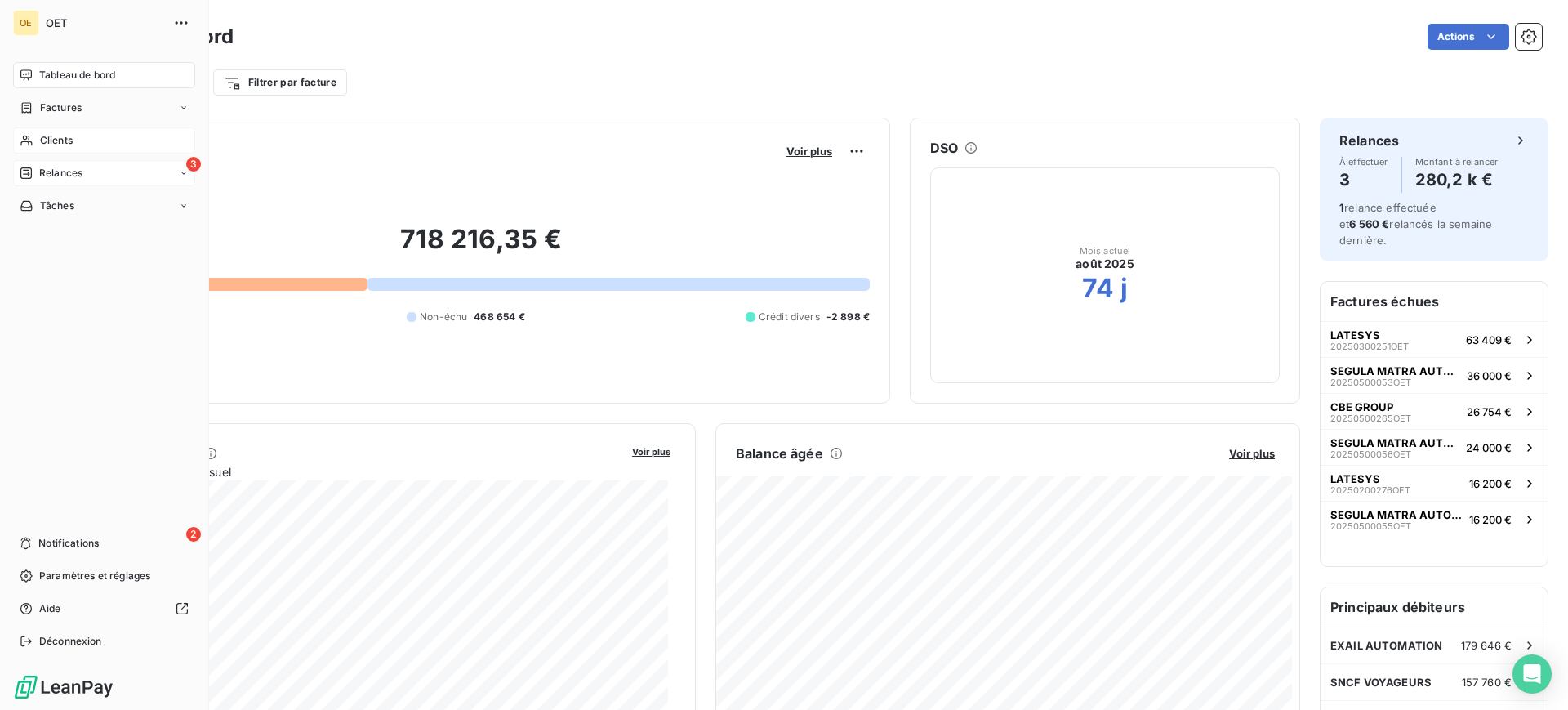
click at [26, 135] on icon at bounding box center [26, 141] width 14 height 13
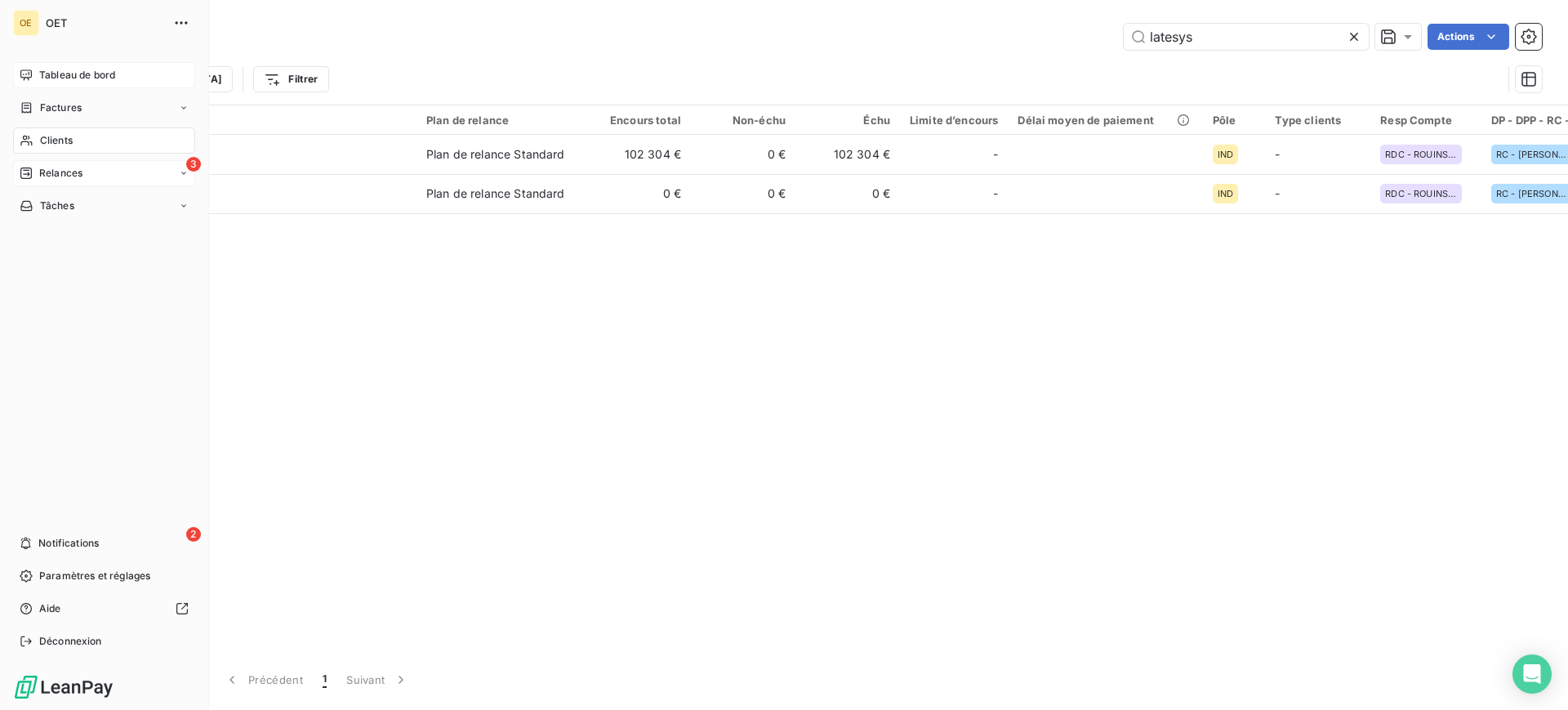
type input "latesys"
click at [70, 101] on span "Factures" at bounding box center [60, 108] width 42 height 15
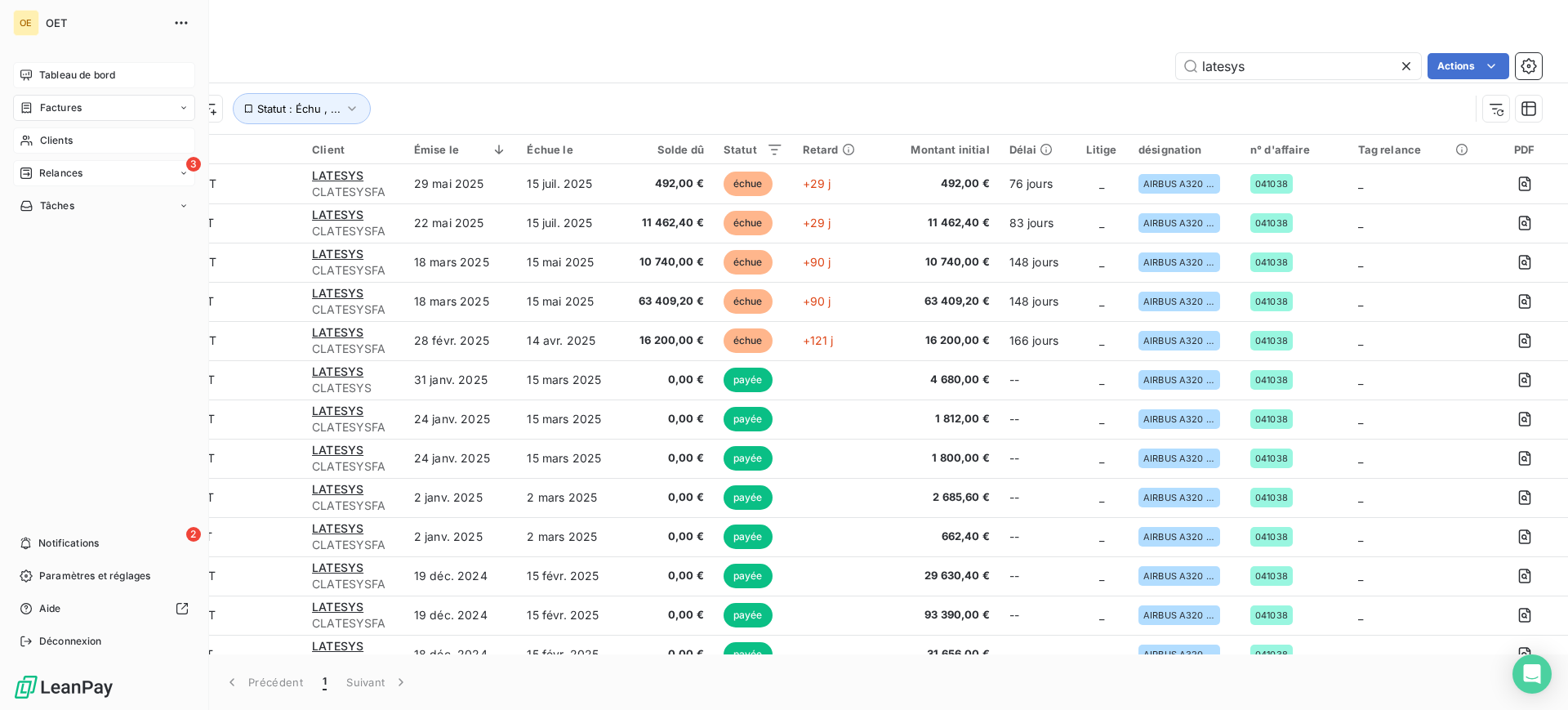
click at [25, 134] on icon at bounding box center [26, 141] width 14 height 13
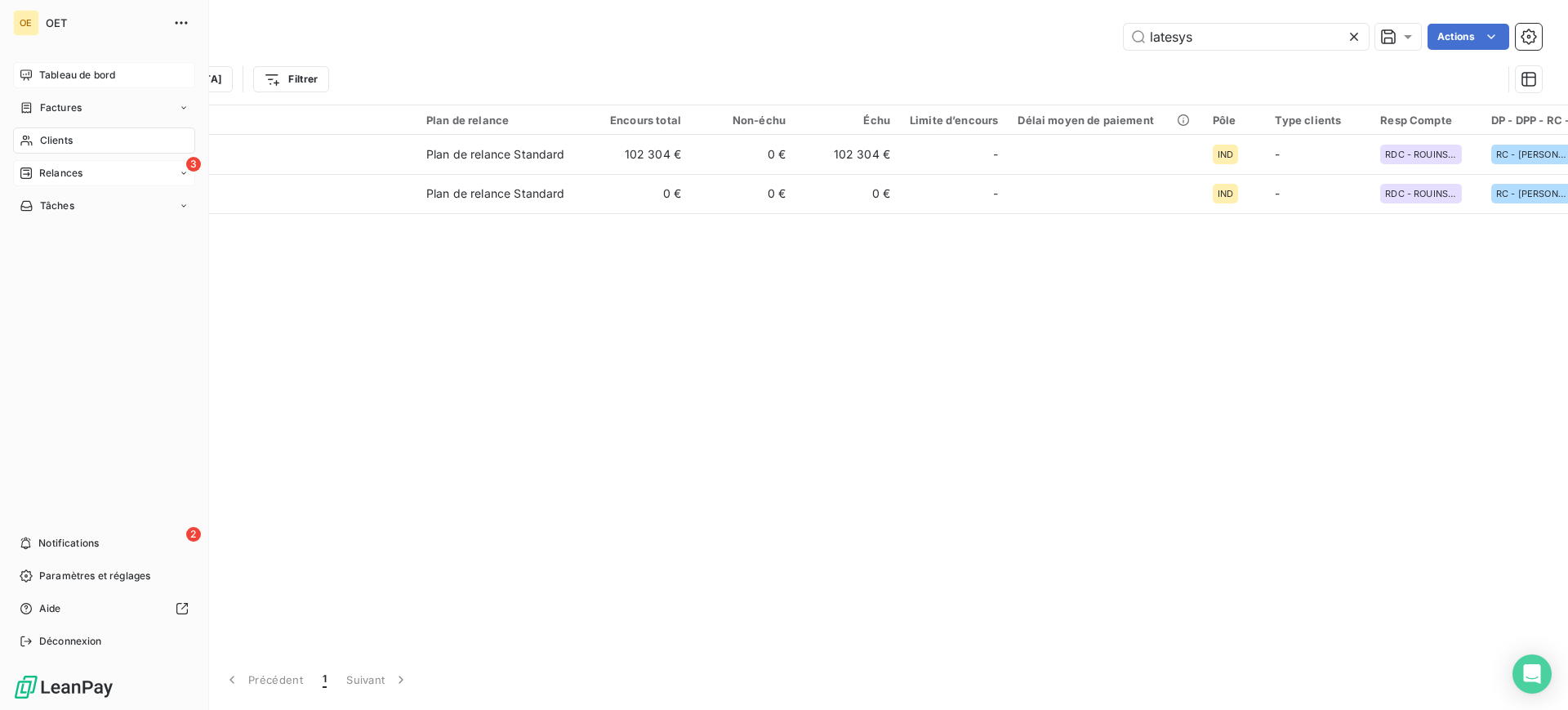
click at [119, 175] on div "3 Relances" at bounding box center [104, 173] width 182 height 26
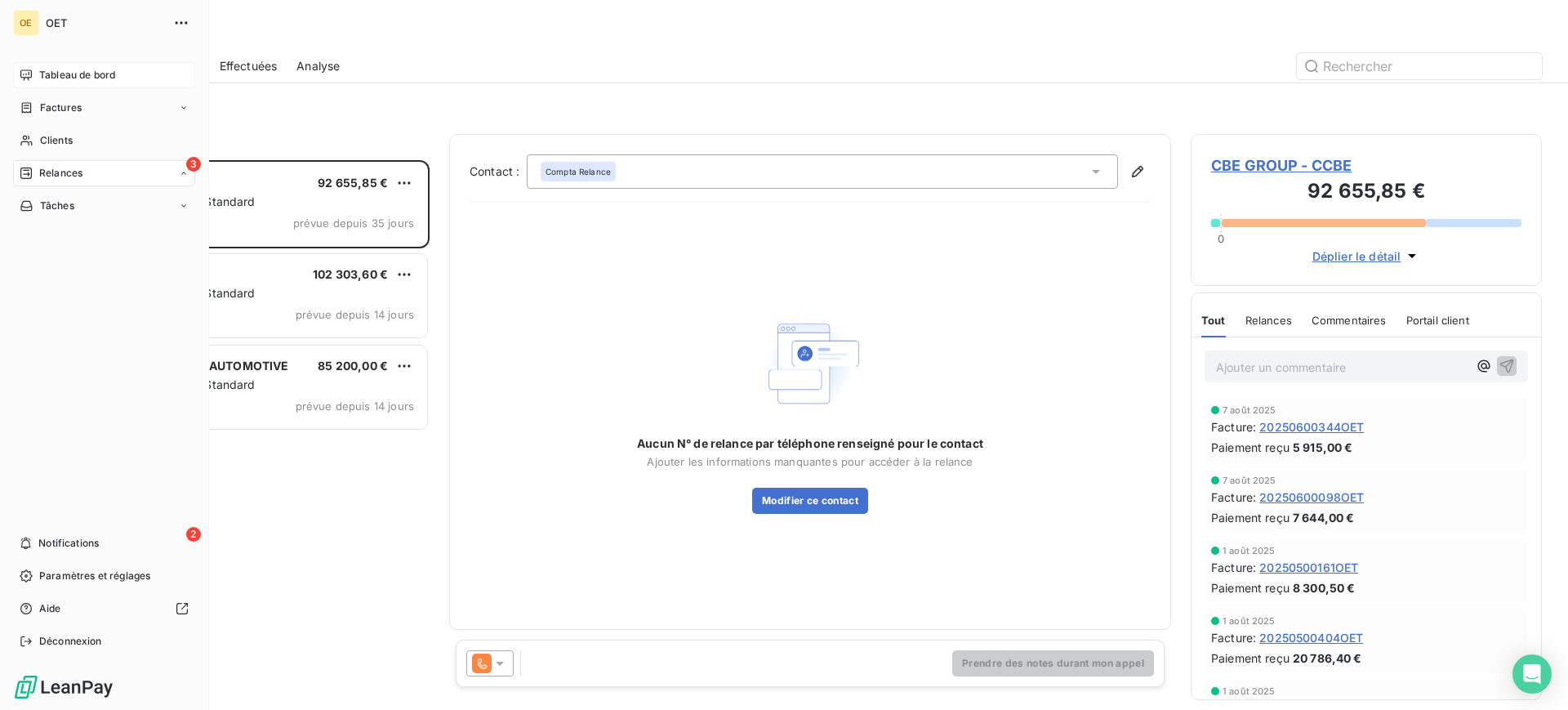
scroll to position [534, 336]
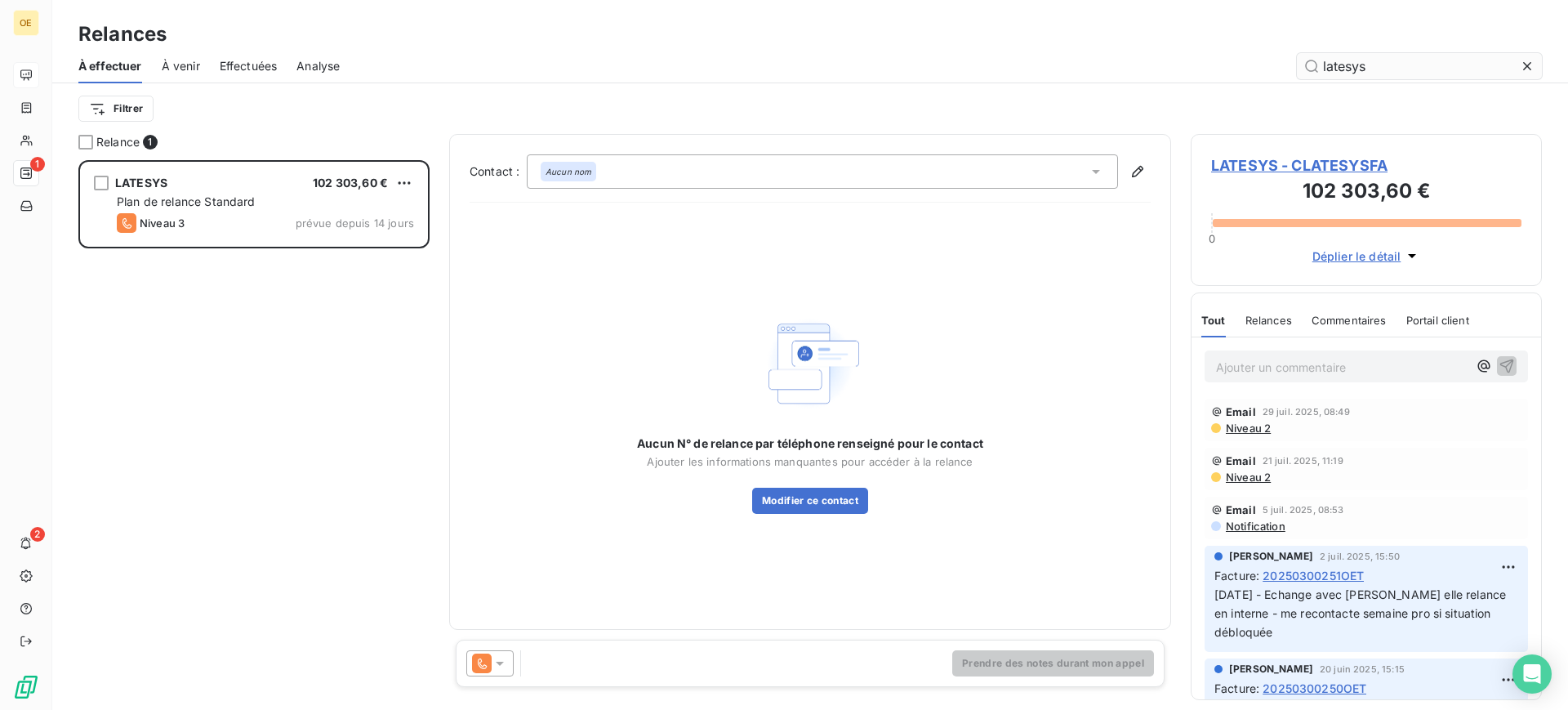
scroll to position [534, 336]
type input "latesys"
click at [1369, 256] on span "Déplier le détail" at bounding box center [1356, 256] width 89 height 17
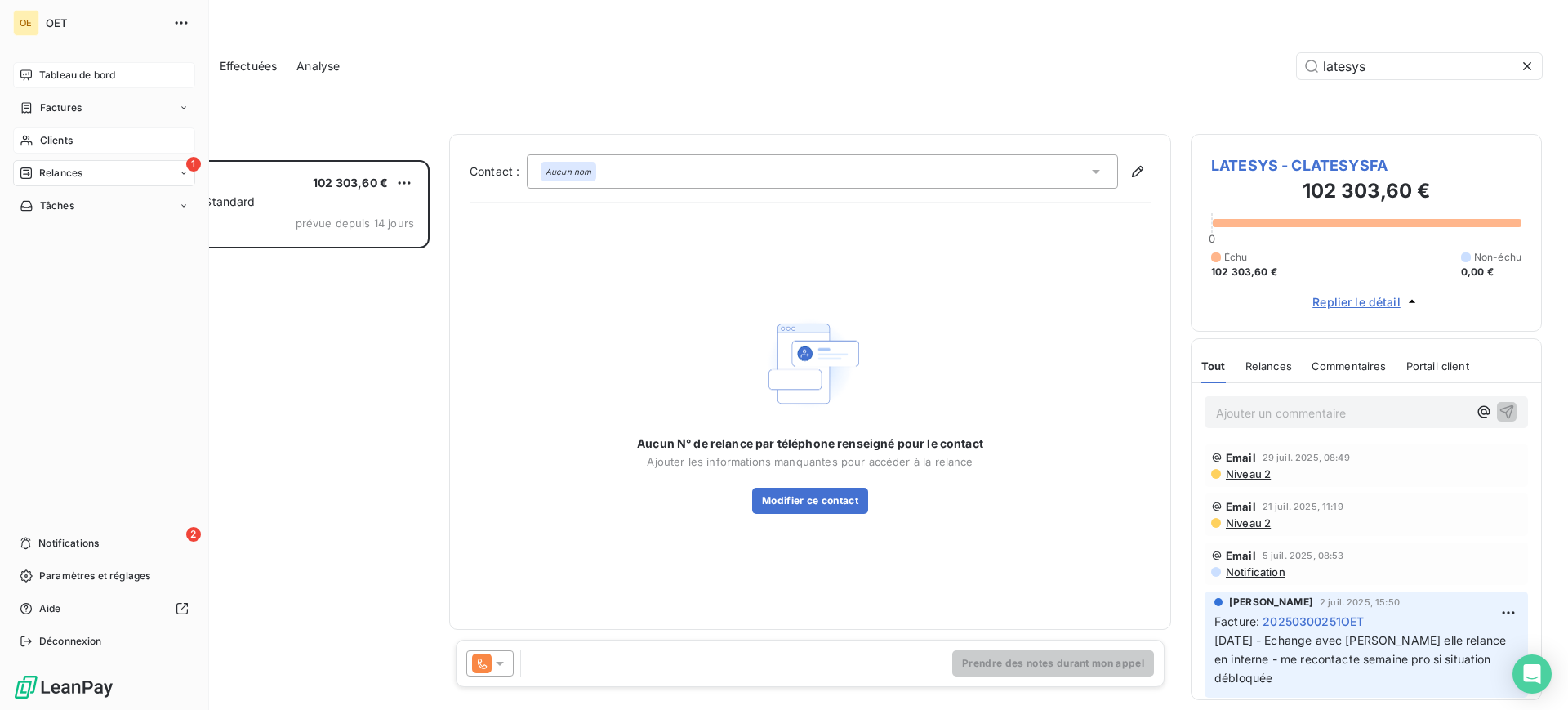
click at [63, 138] on span "Clients" at bounding box center [56, 141] width 33 height 15
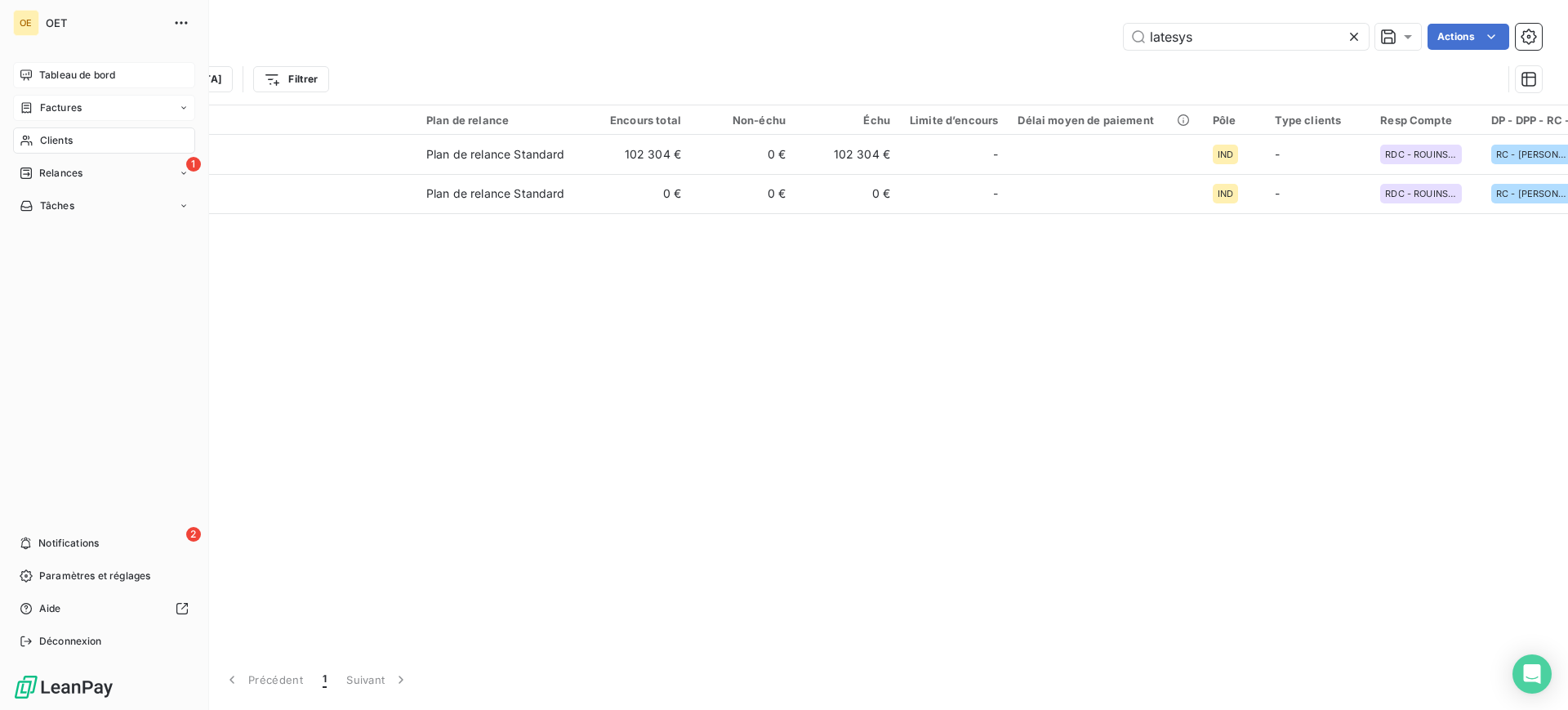
click at [92, 107] on div "Factures" at bounding box center [104, 108] width 182 height 26
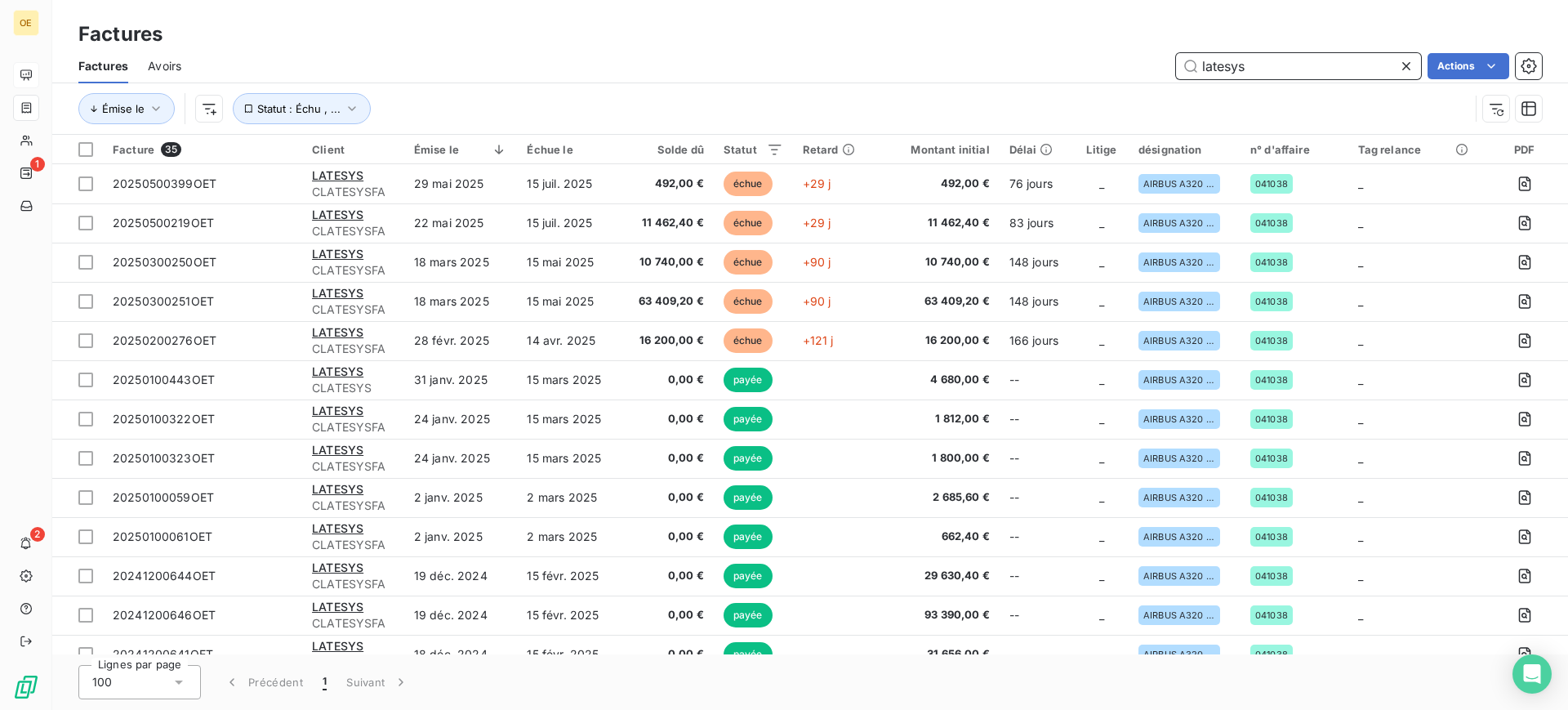
drag, startPoint x: 1266, startPoint y: 63, endPoint x: 1150, endPoint y: 69, distance: 116.2
click at [1150, 69] on div "latesys Actions" at bounding box center [871, 66] width 1341 height 26
type input "cbe"
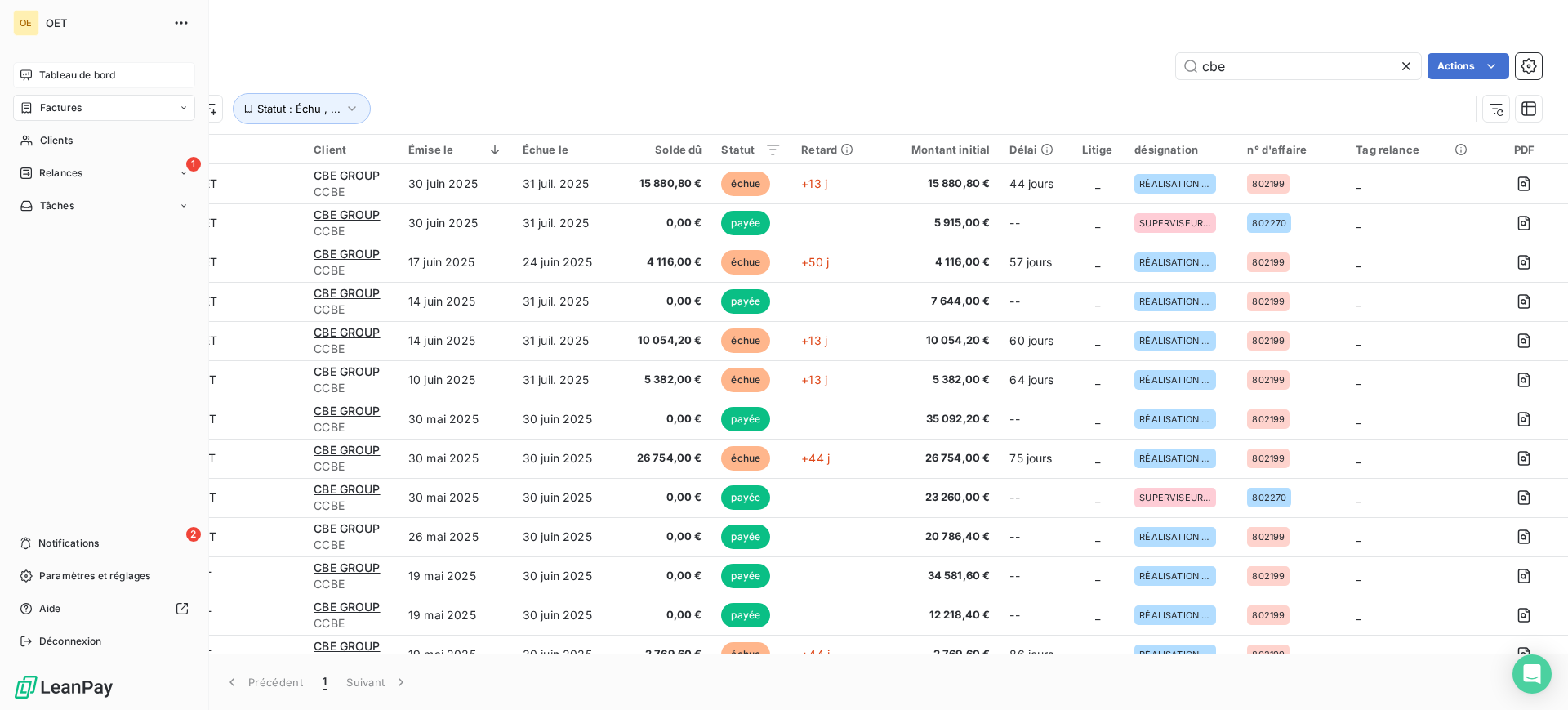
click at [57, 72] on span "Tableau de bord" at bounding box center [77, 75] width 76 height 15
